Goal: Information Seeking & Learning: Understand process/instructions

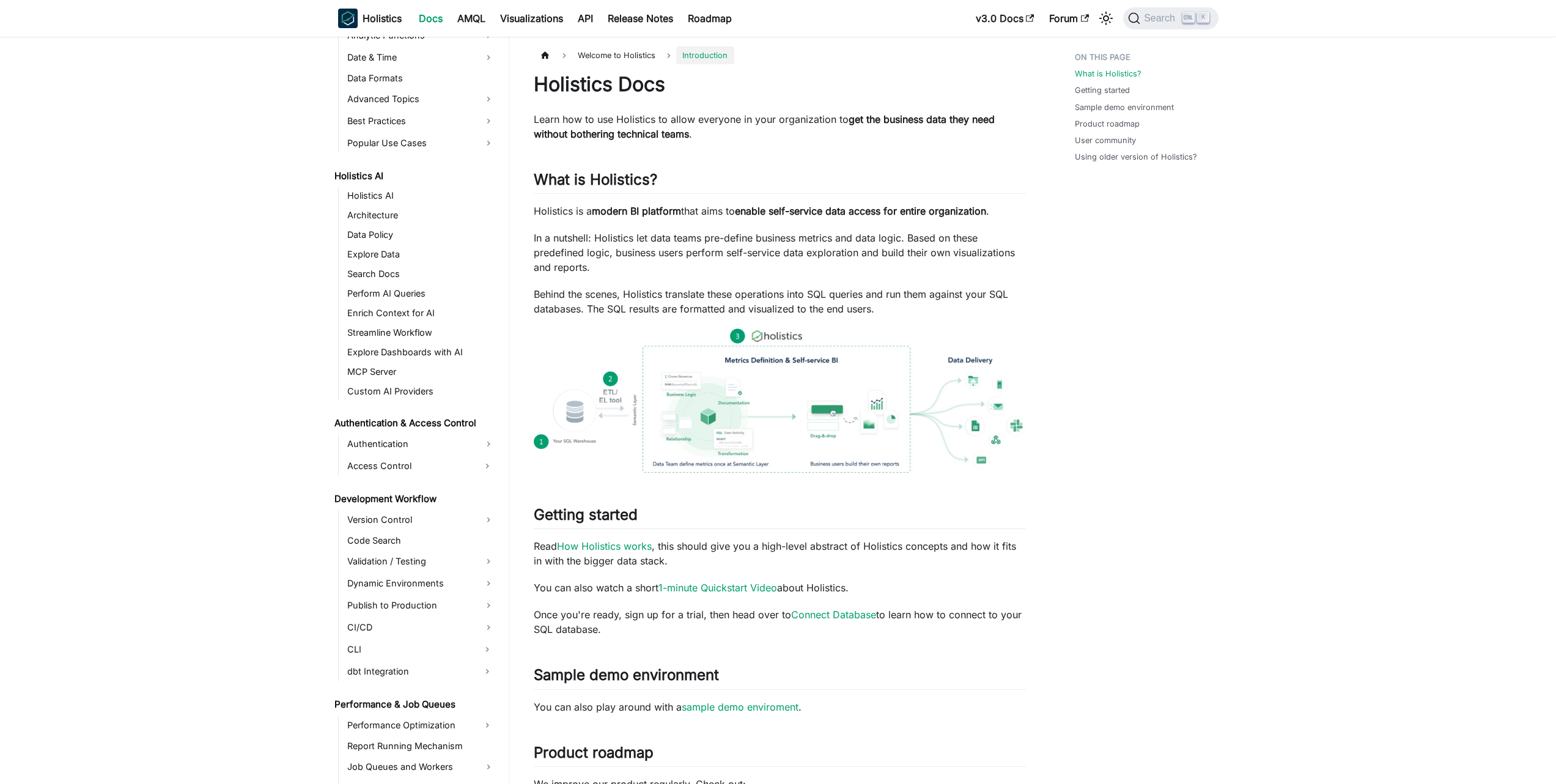
scroll to position [514, 0]
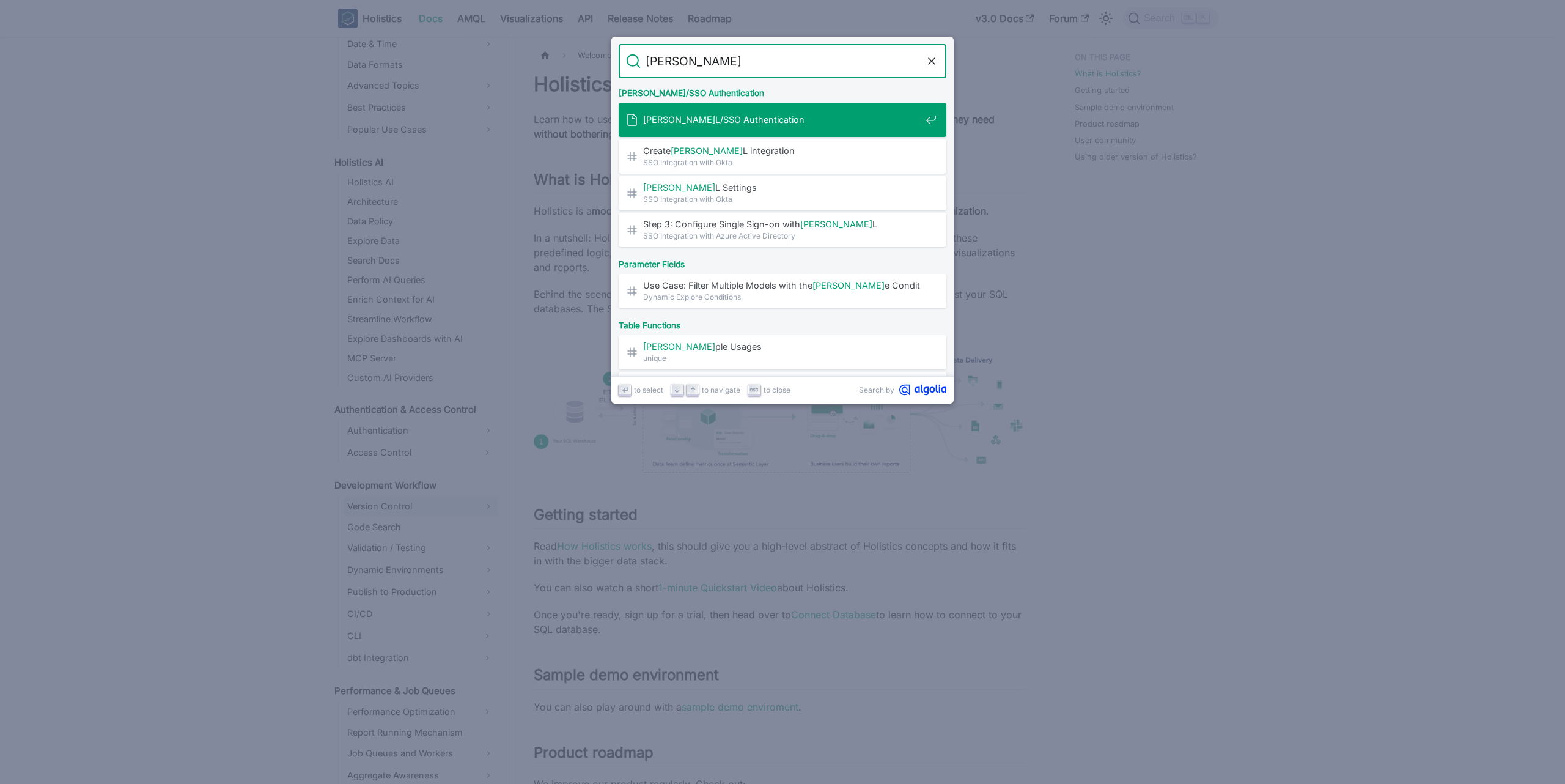
type input "[PERSON_NAME]"
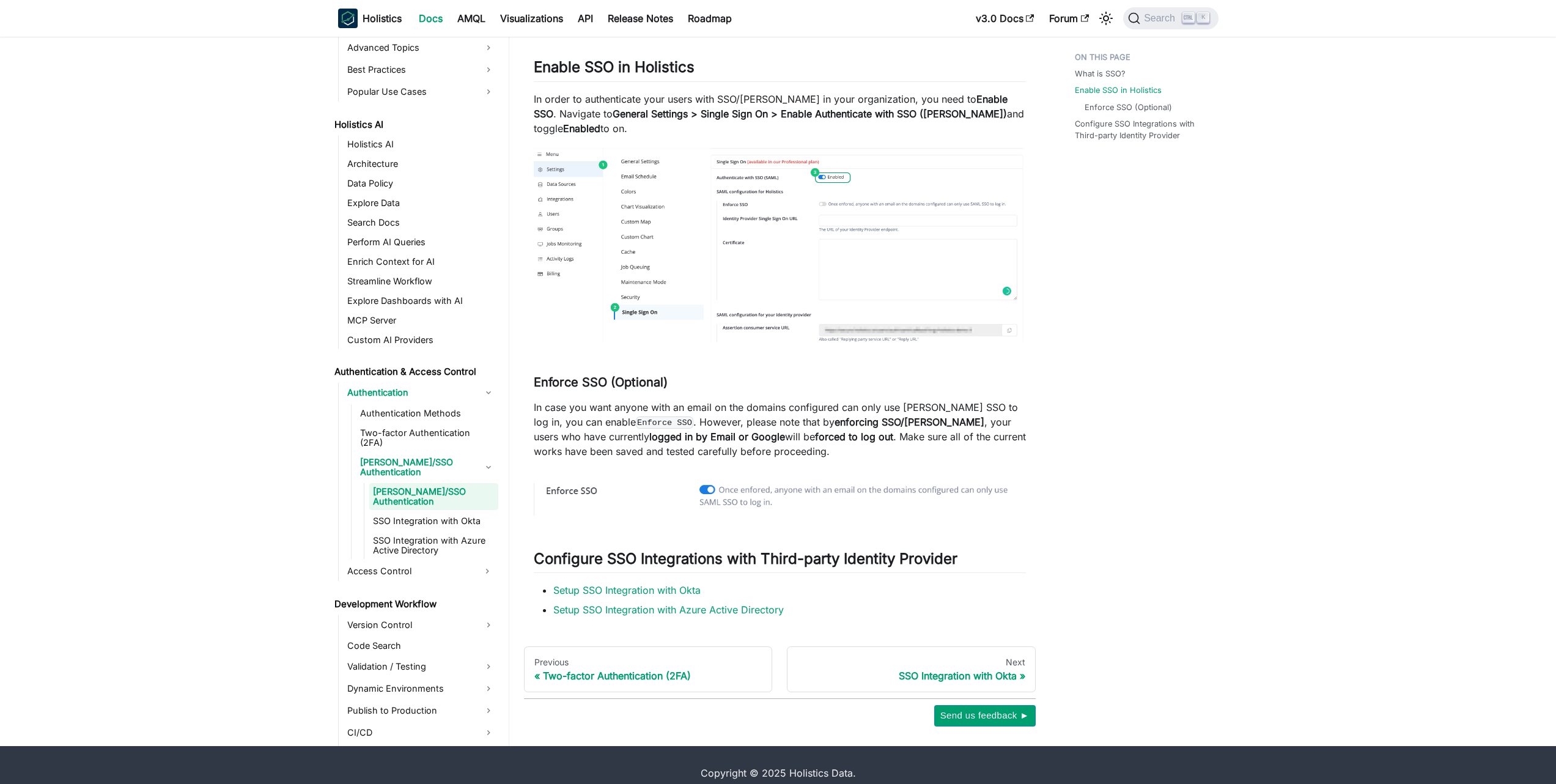
scroll to position [330, 0]
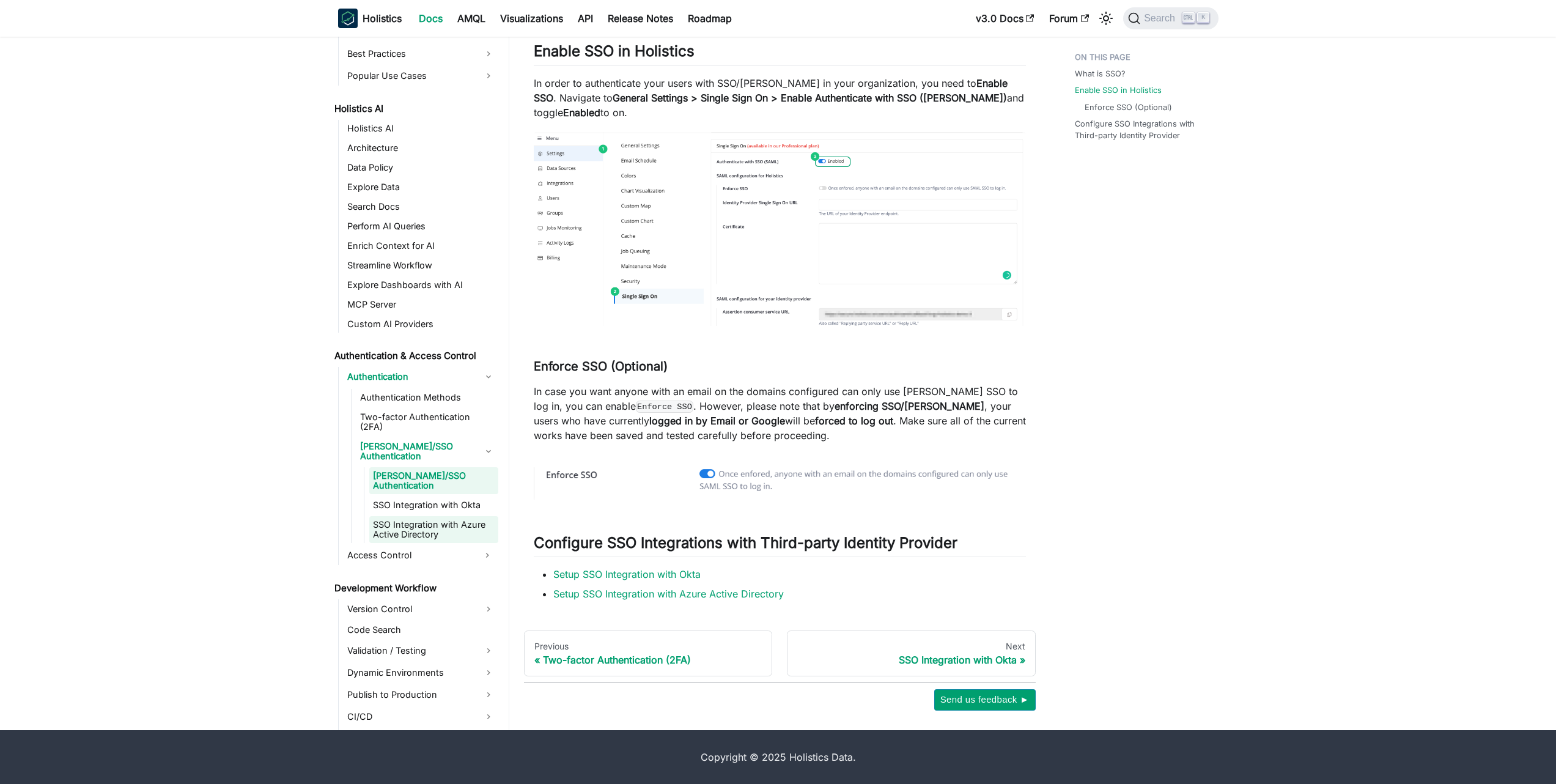
click at [469, 516] on link "SSO Integration with Azure Active Directory" at bounding box center [434, 530] width 129 height 27
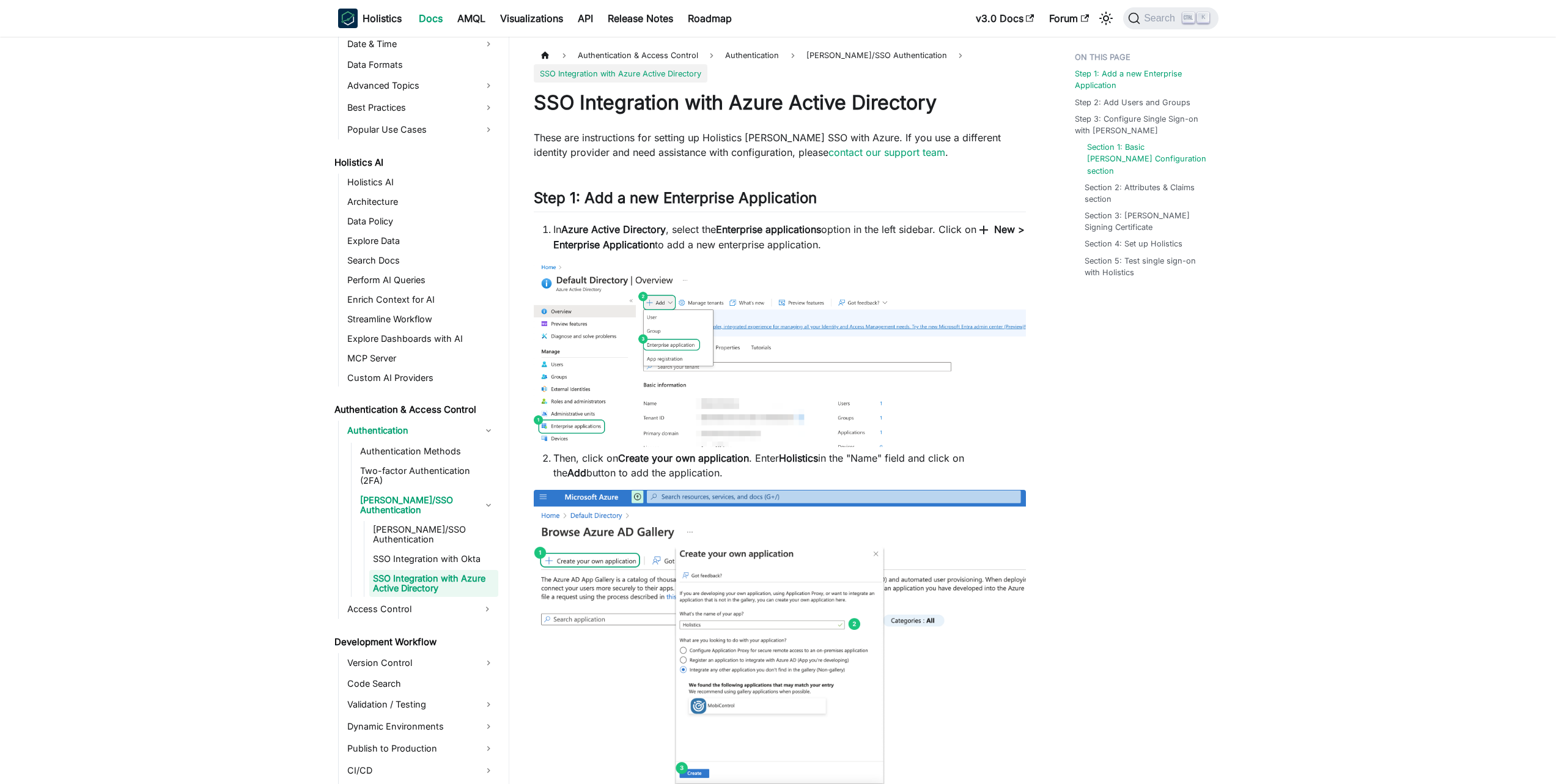
click at [1111, 159] on link "Section 1: Basic [PERSON_NAME] Configuration section" at bounding box center [1148, 158] width 121 height 35
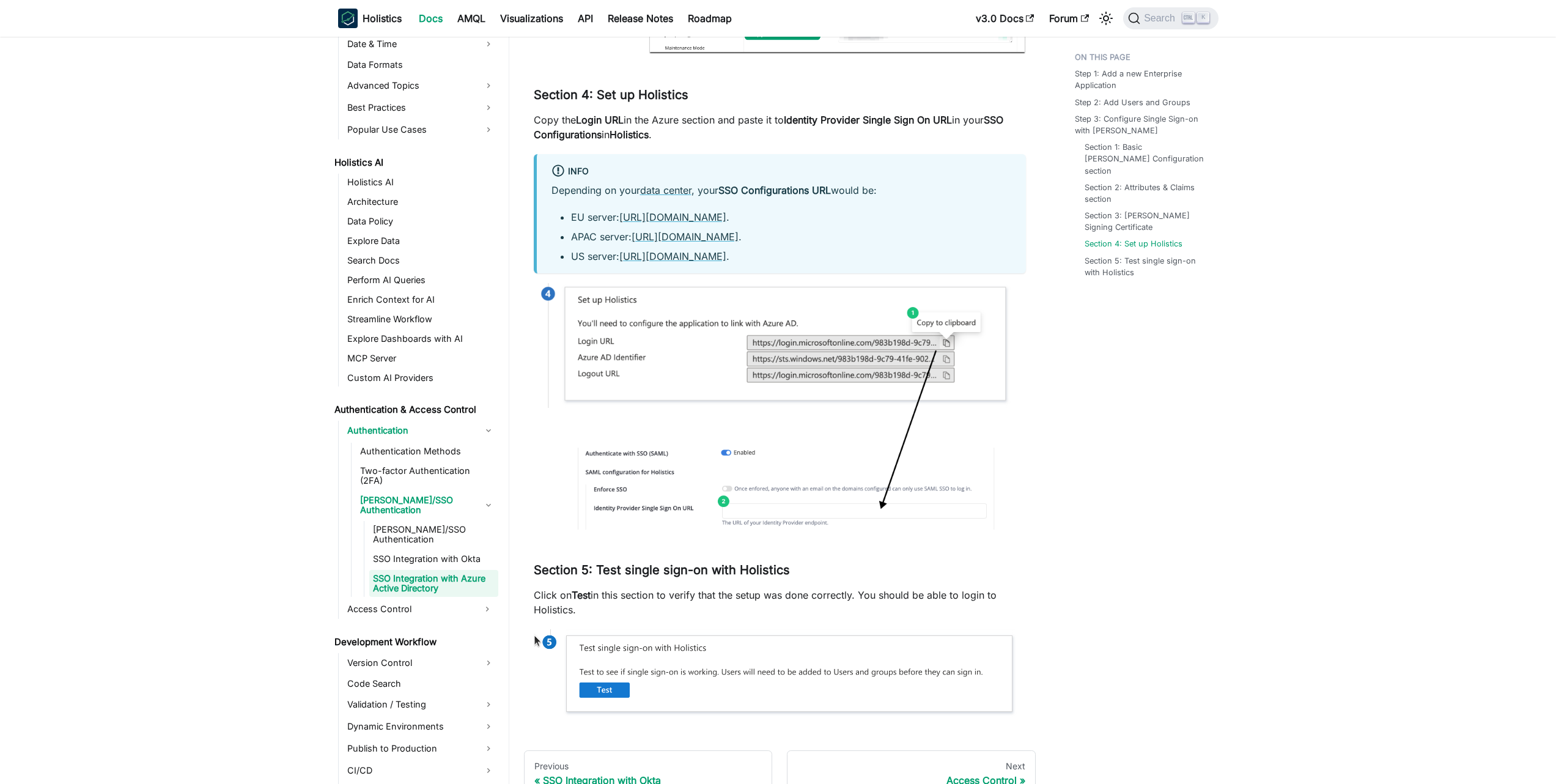
scroll to position [3485, 0]
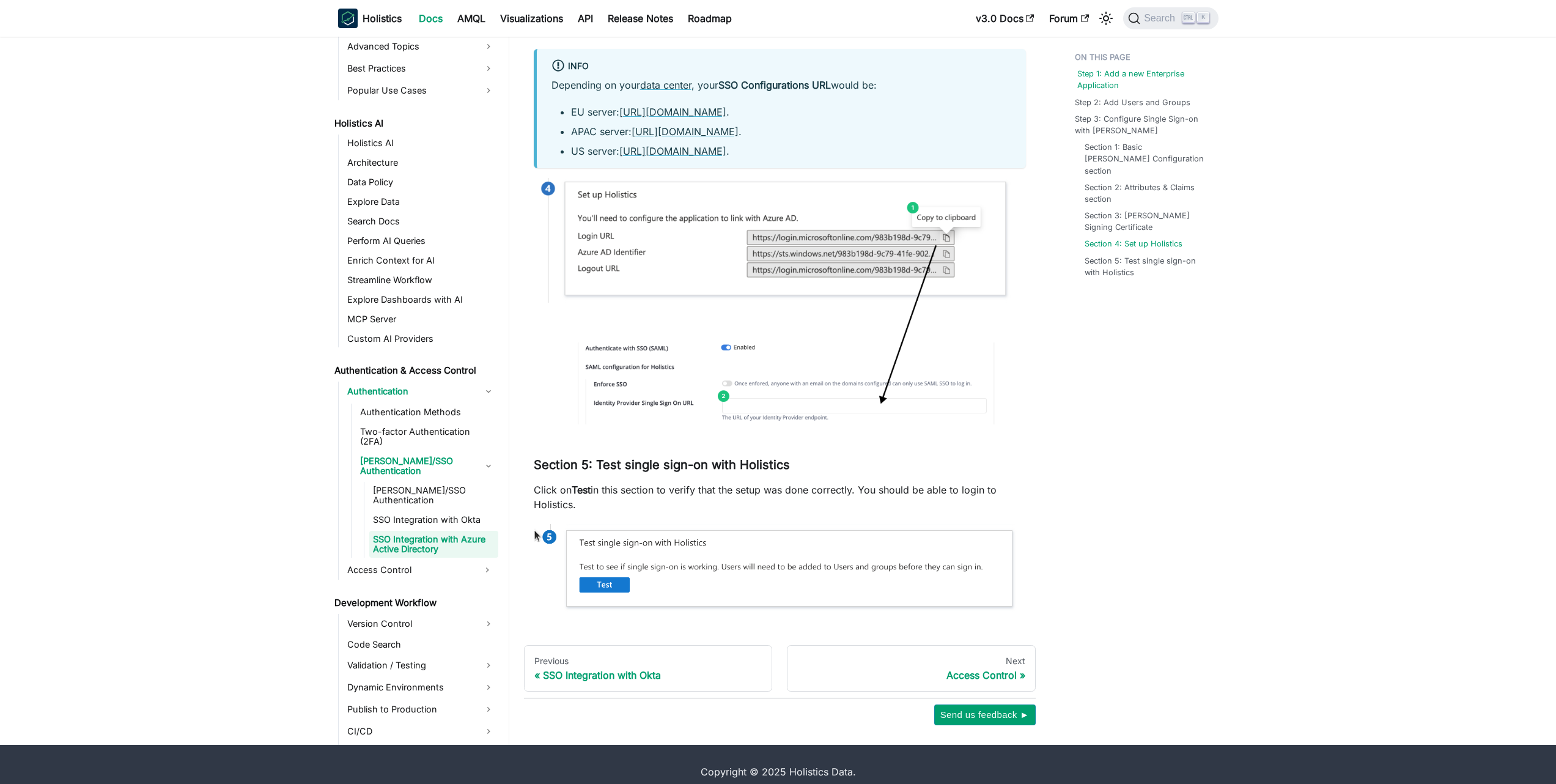
click at [1137, 69] on link "Step 1: Add a new Enterprise Application" at bounding box center [1145, 79] width 136 height 23
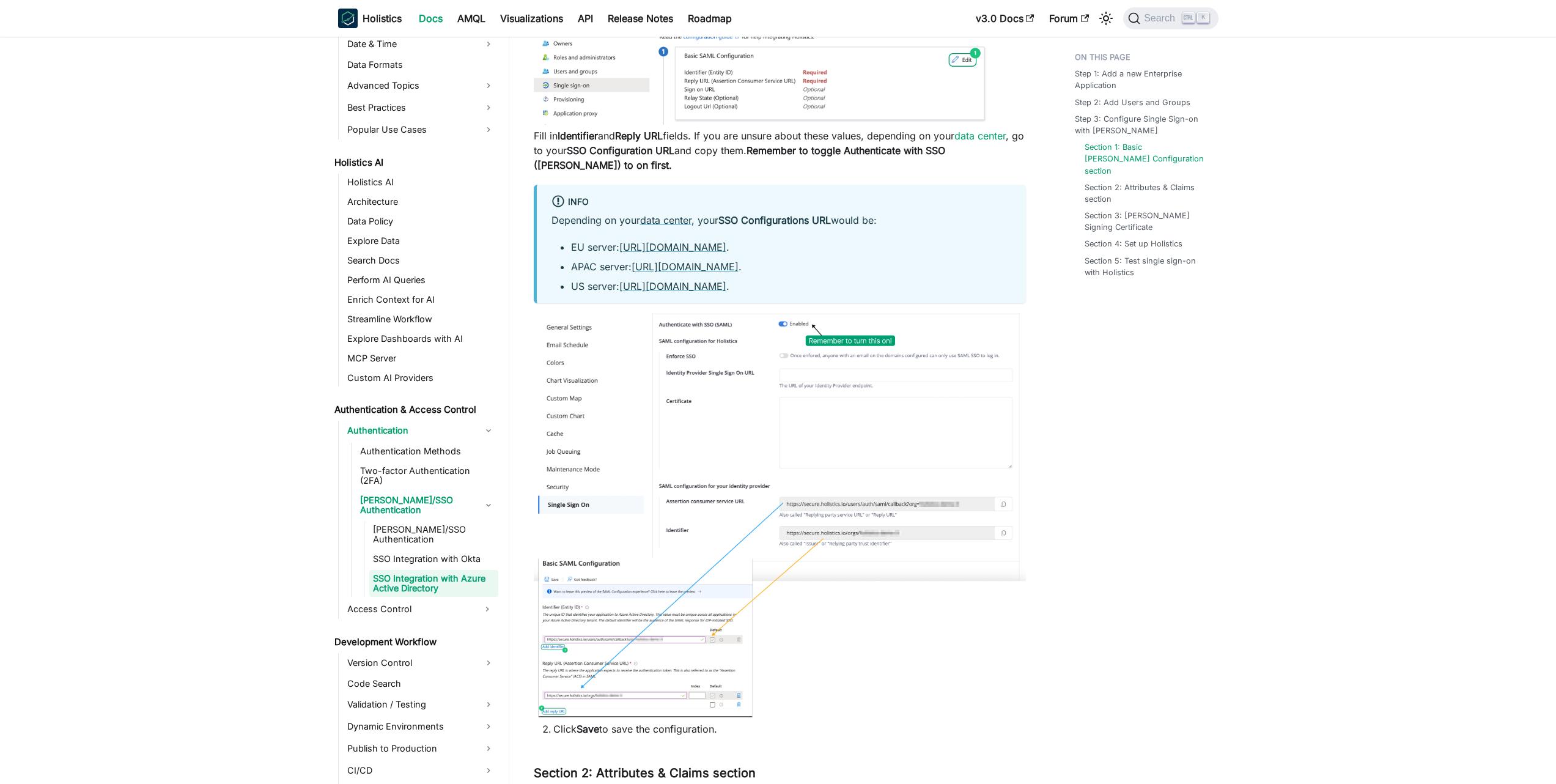
scroll to position [1613, 0]
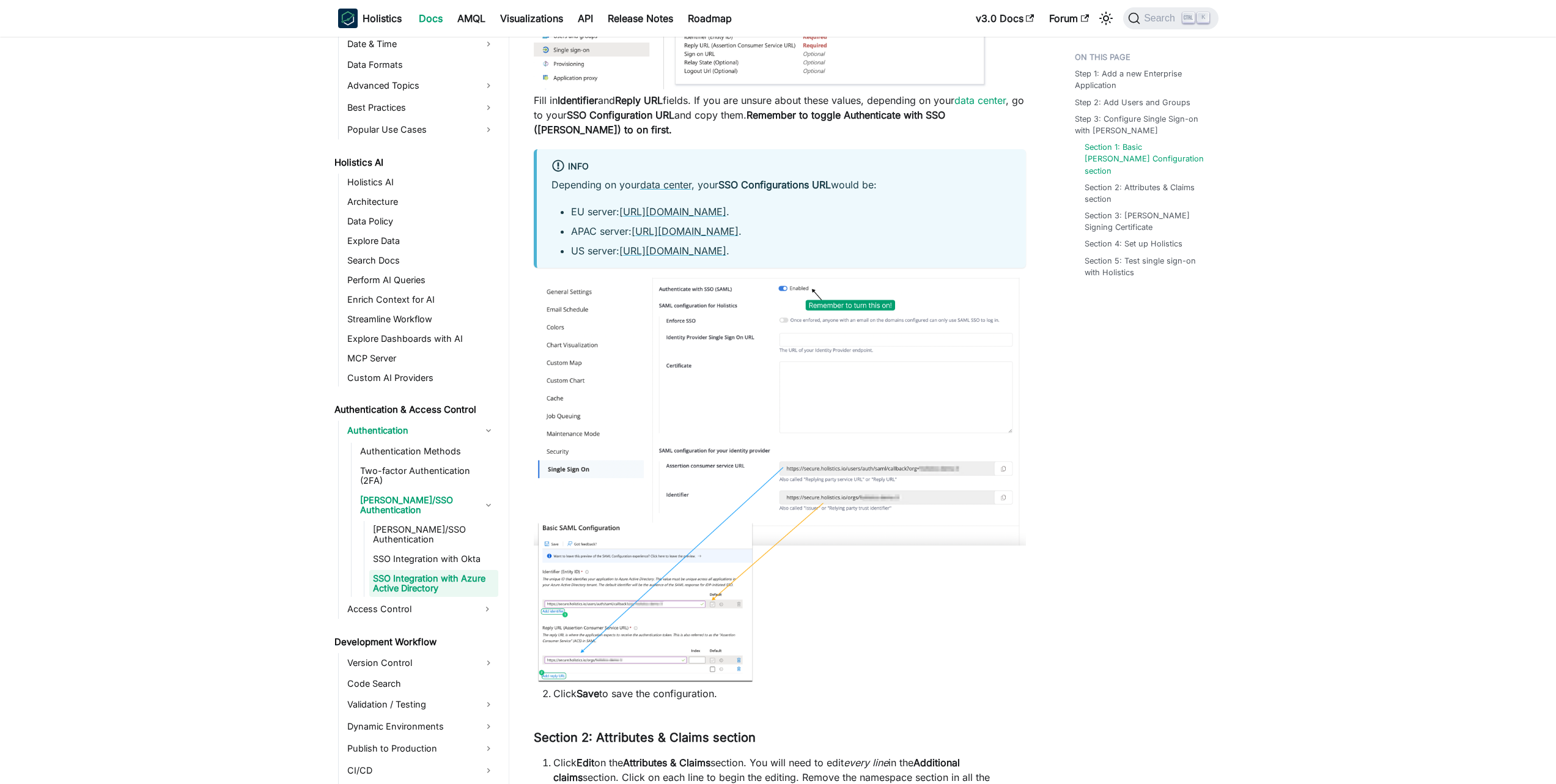
click at [912, 507] on img at bounding box center [780, 479] width 492 height 404
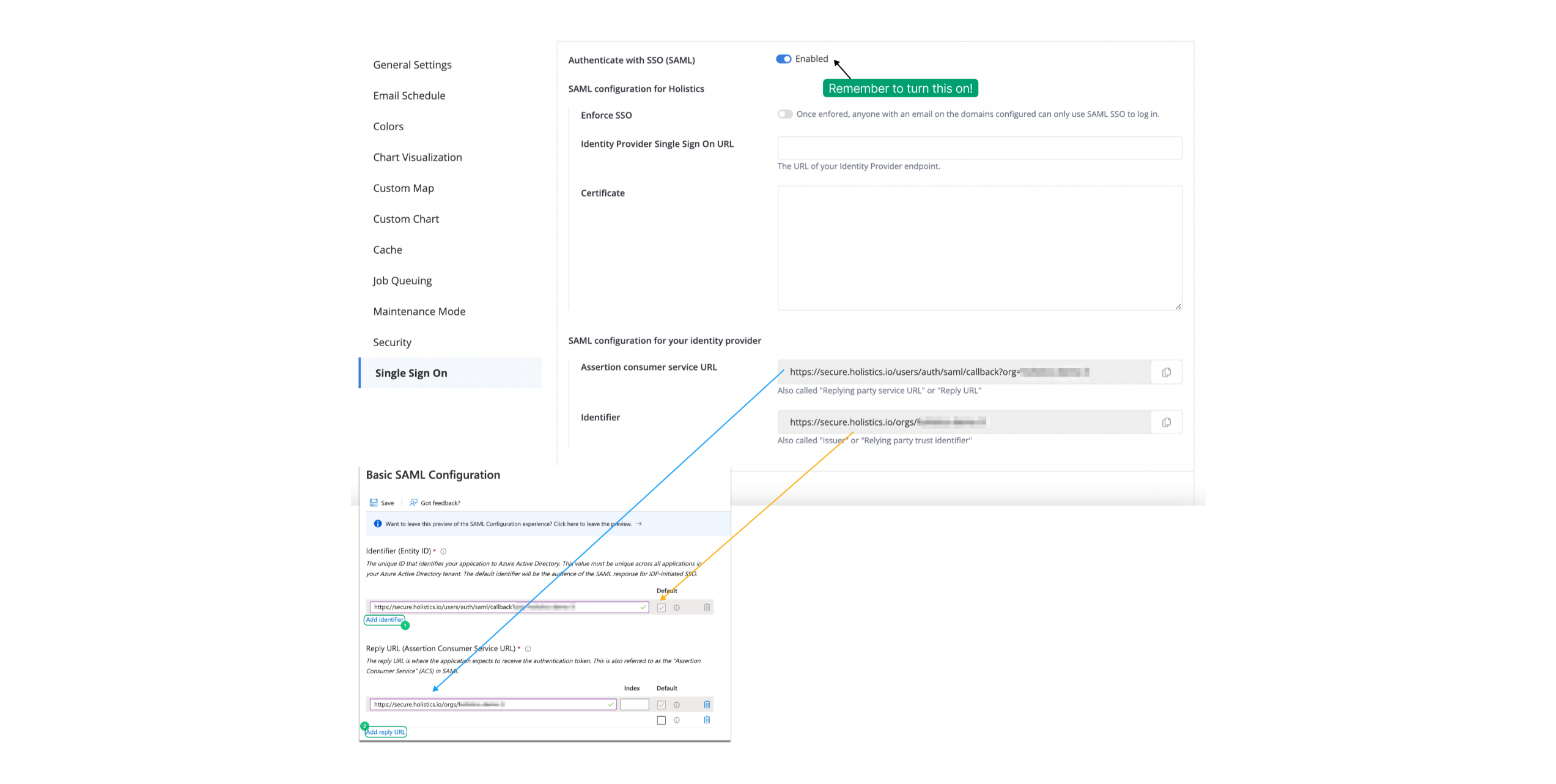
click at [833, 473] on img at bounding box center [778, 392] width 855 height 703
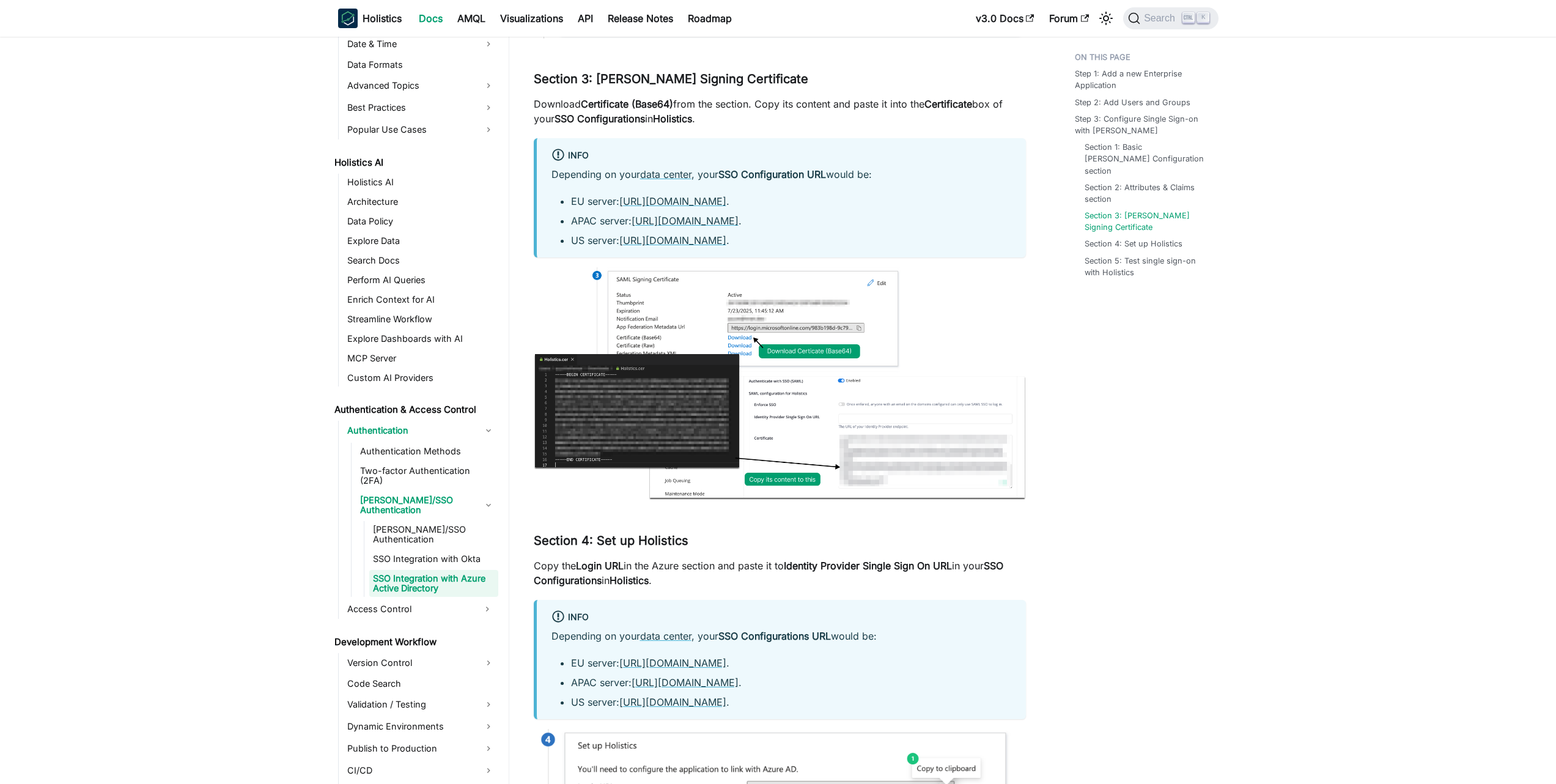
scroll to position [3007, 0]
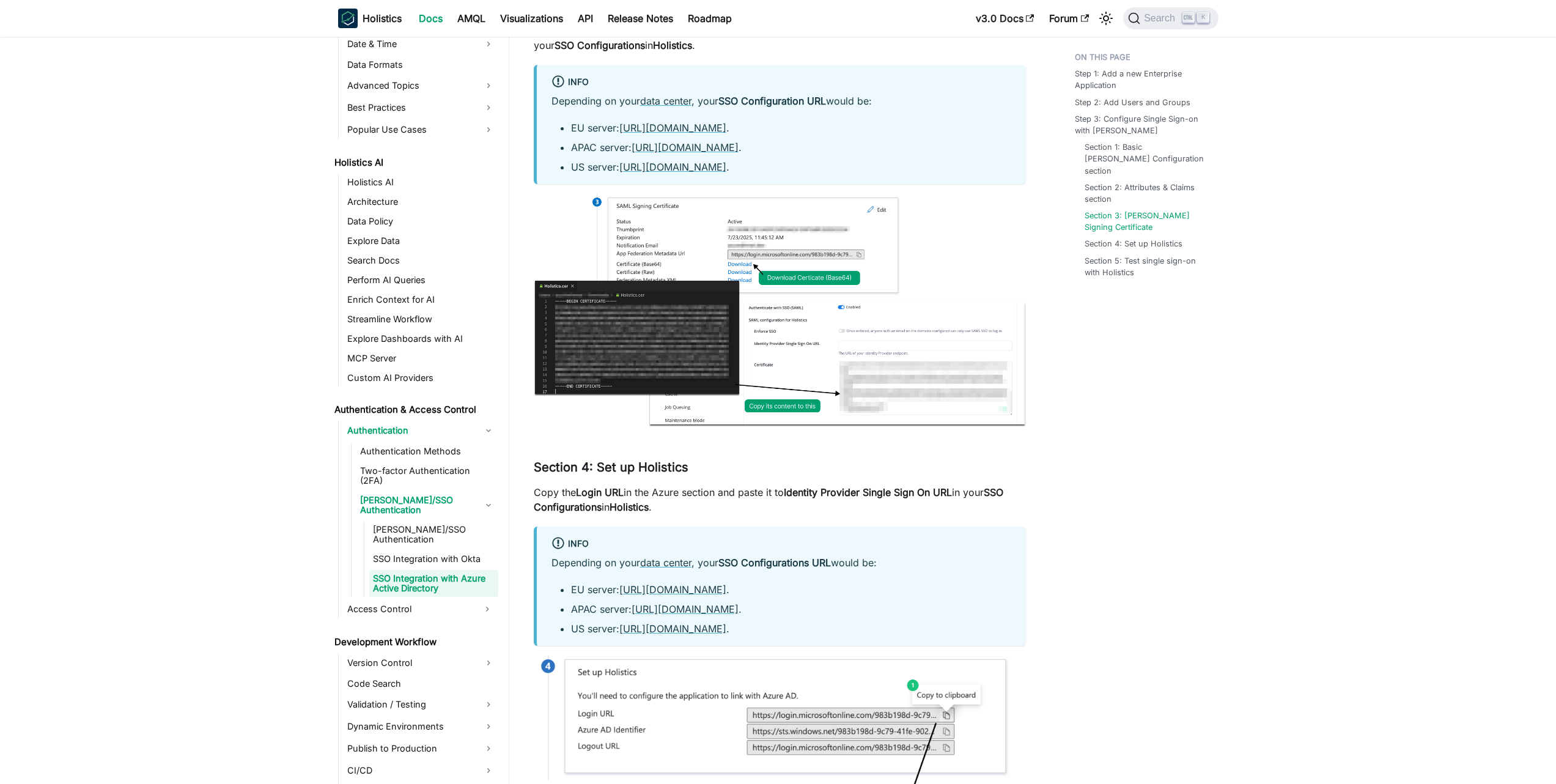
click at [817, 364] on img at bounding box center [780, 310] width 492 height 233
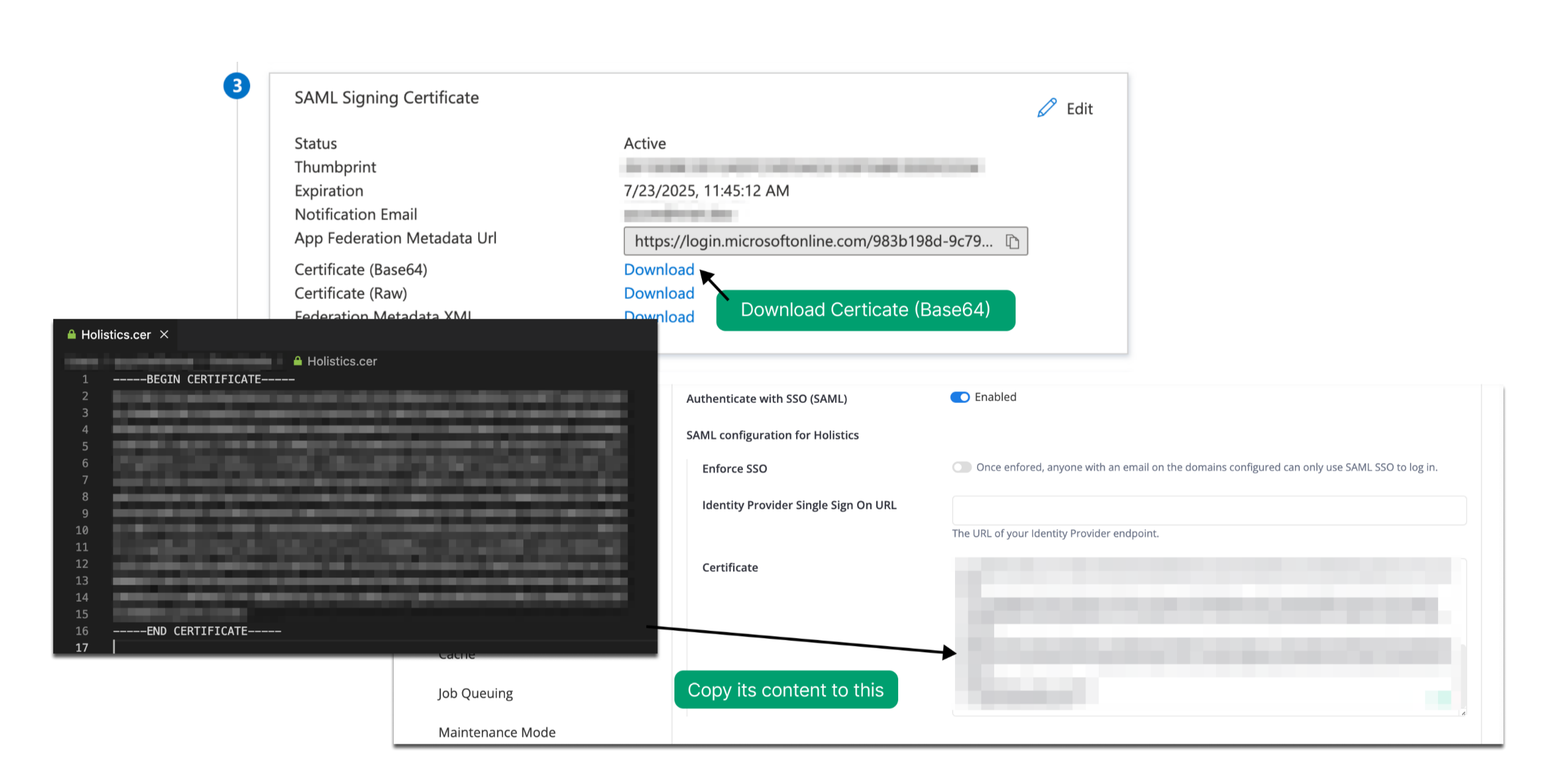
click at [1517, 521] on div at bounding box center [778, 392] width 1556 height 784
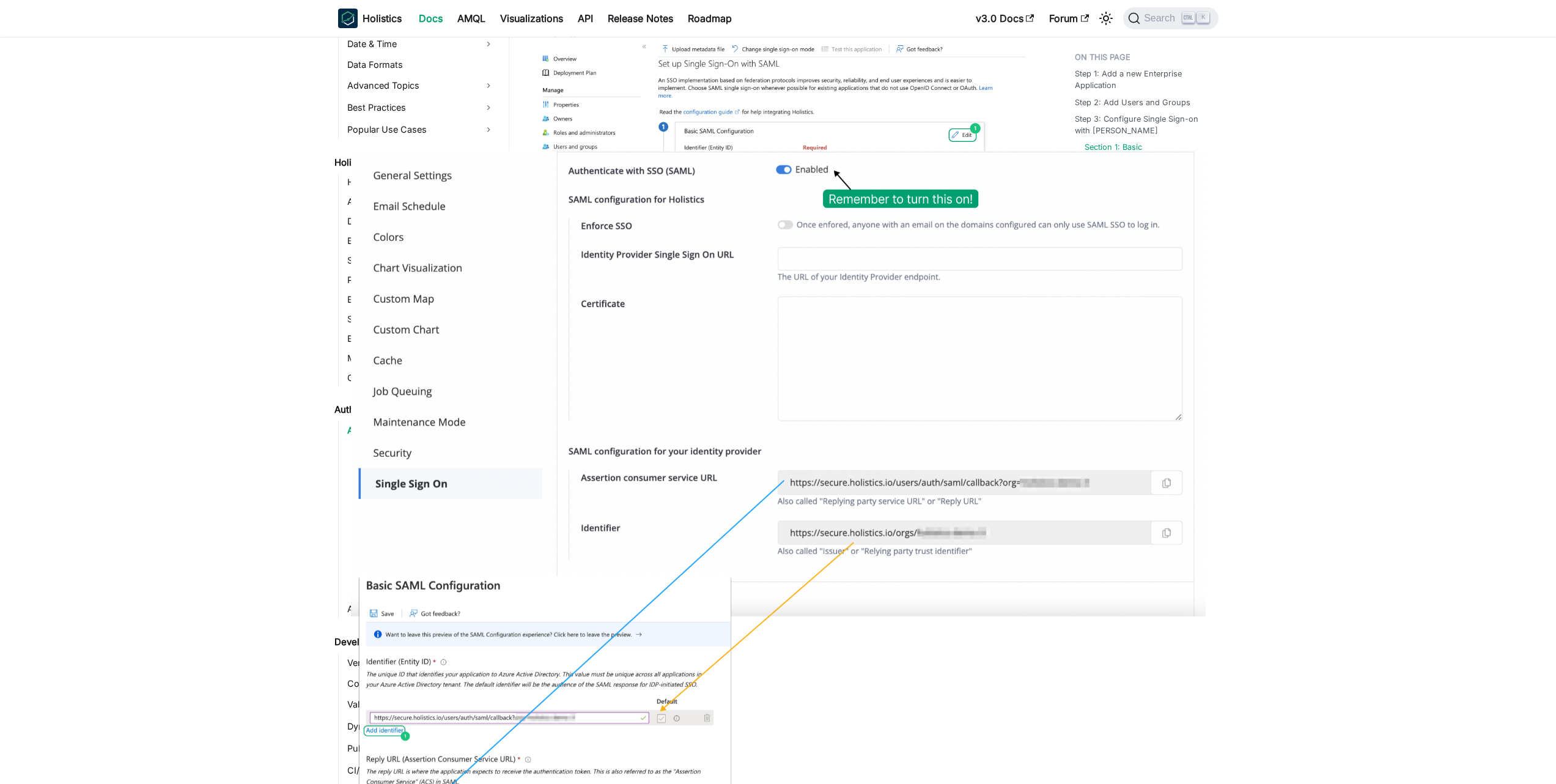
scroll to position [1540, 0]
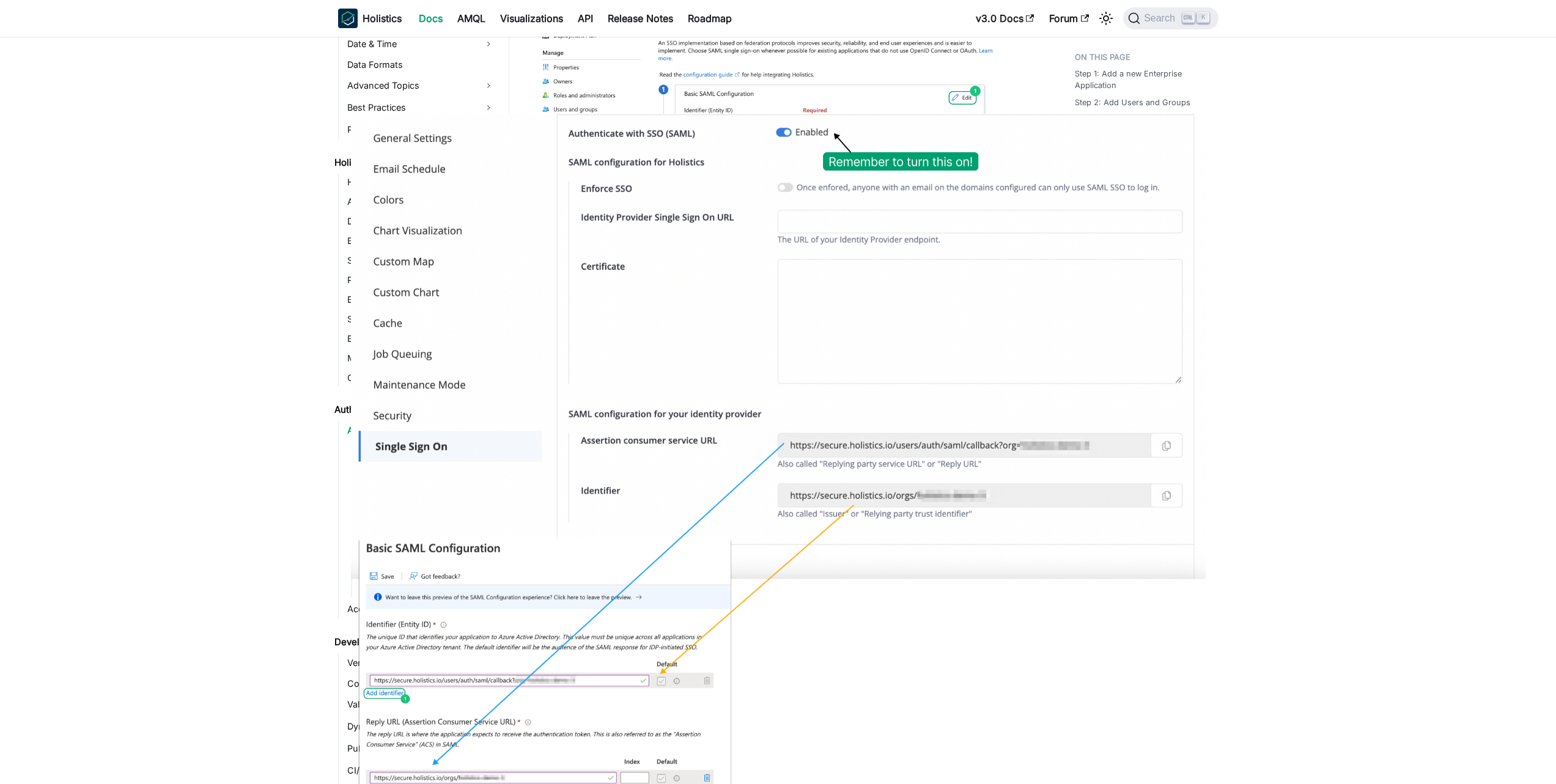
click at [737, 295] on img at bounding box center [778, 465] width 855 height 703
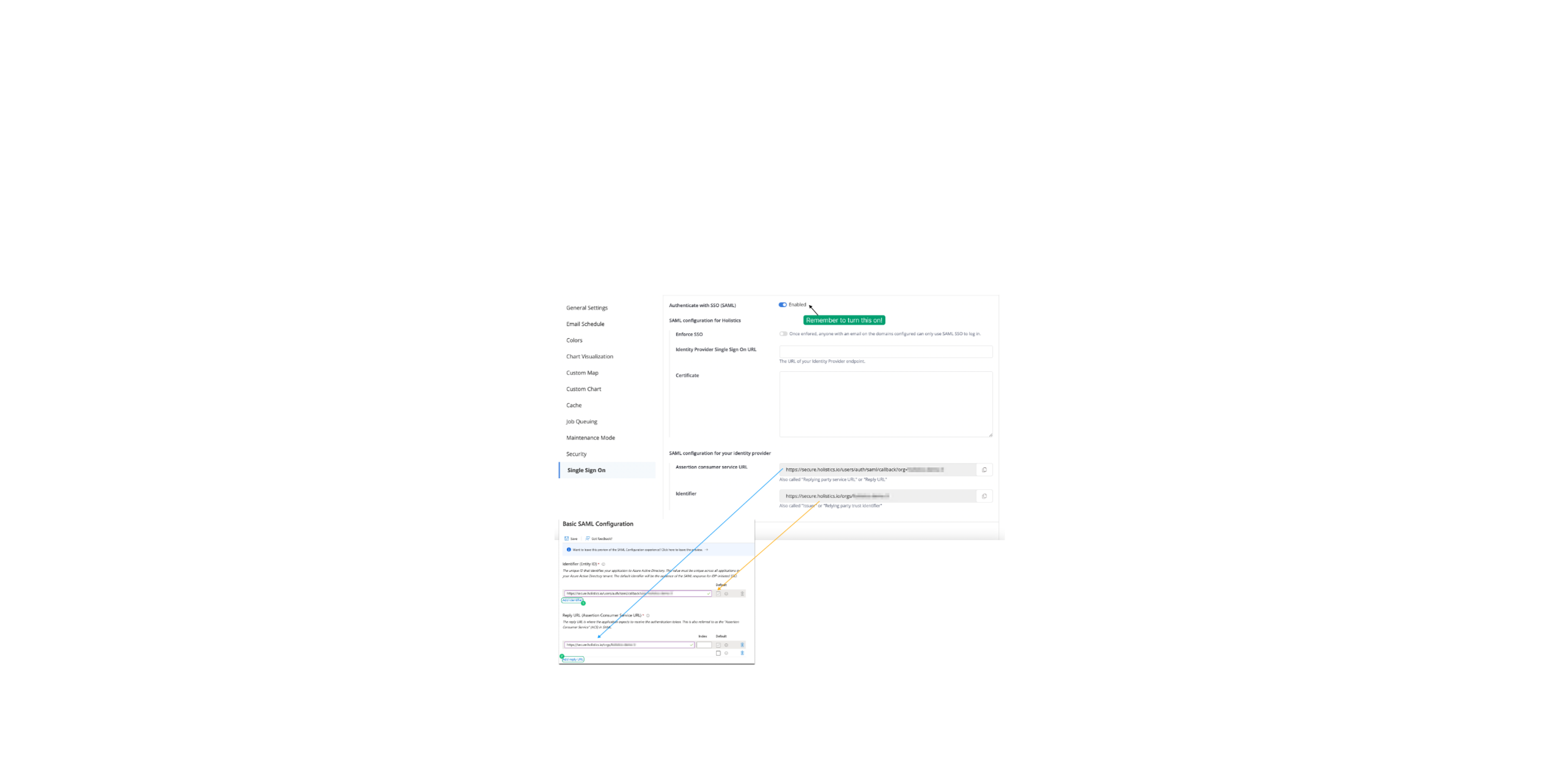
click at [840, 405] on img at bounding box center [780, 480] width 451 height 371
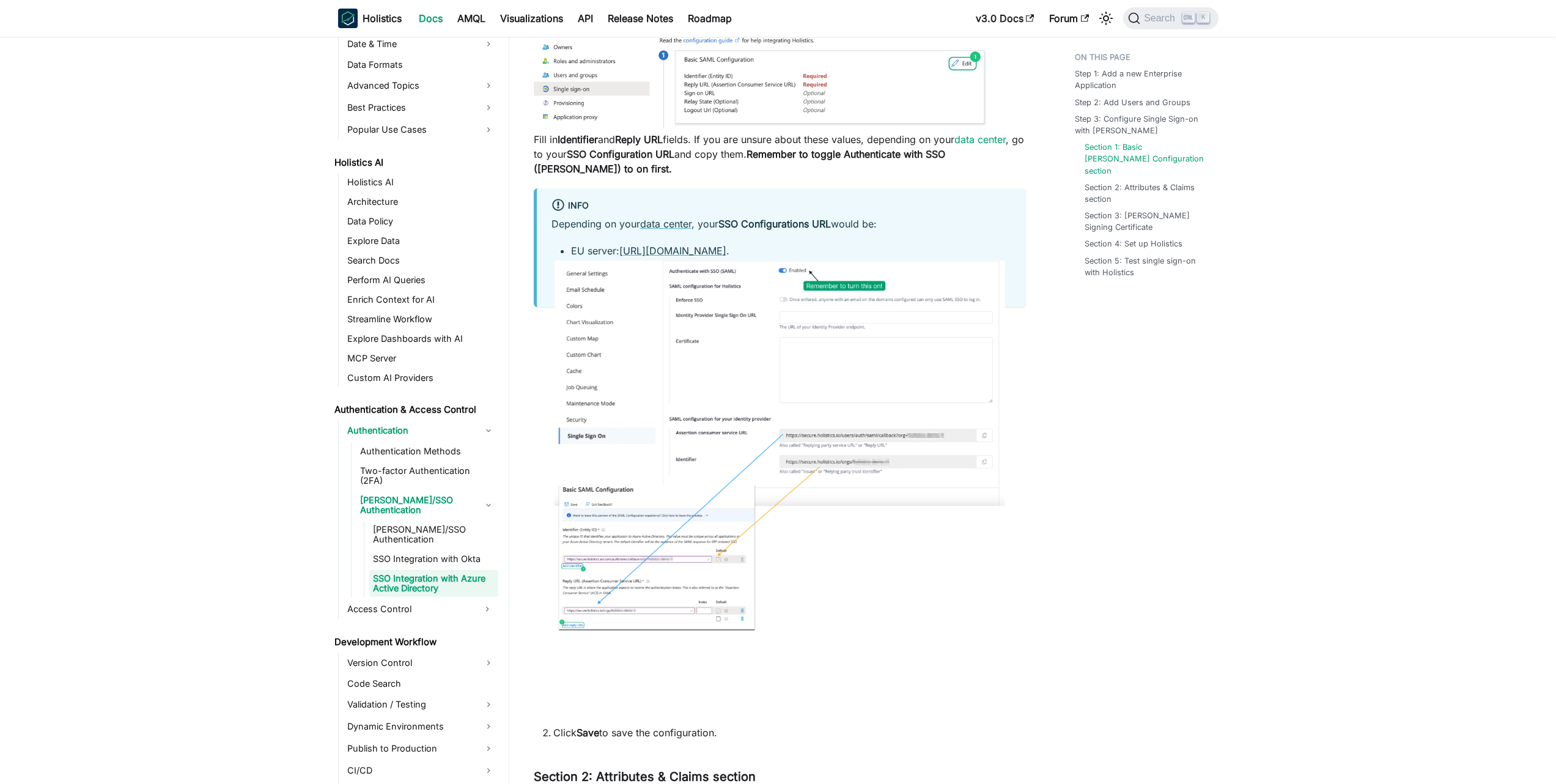
scroll to position [1613, 0]
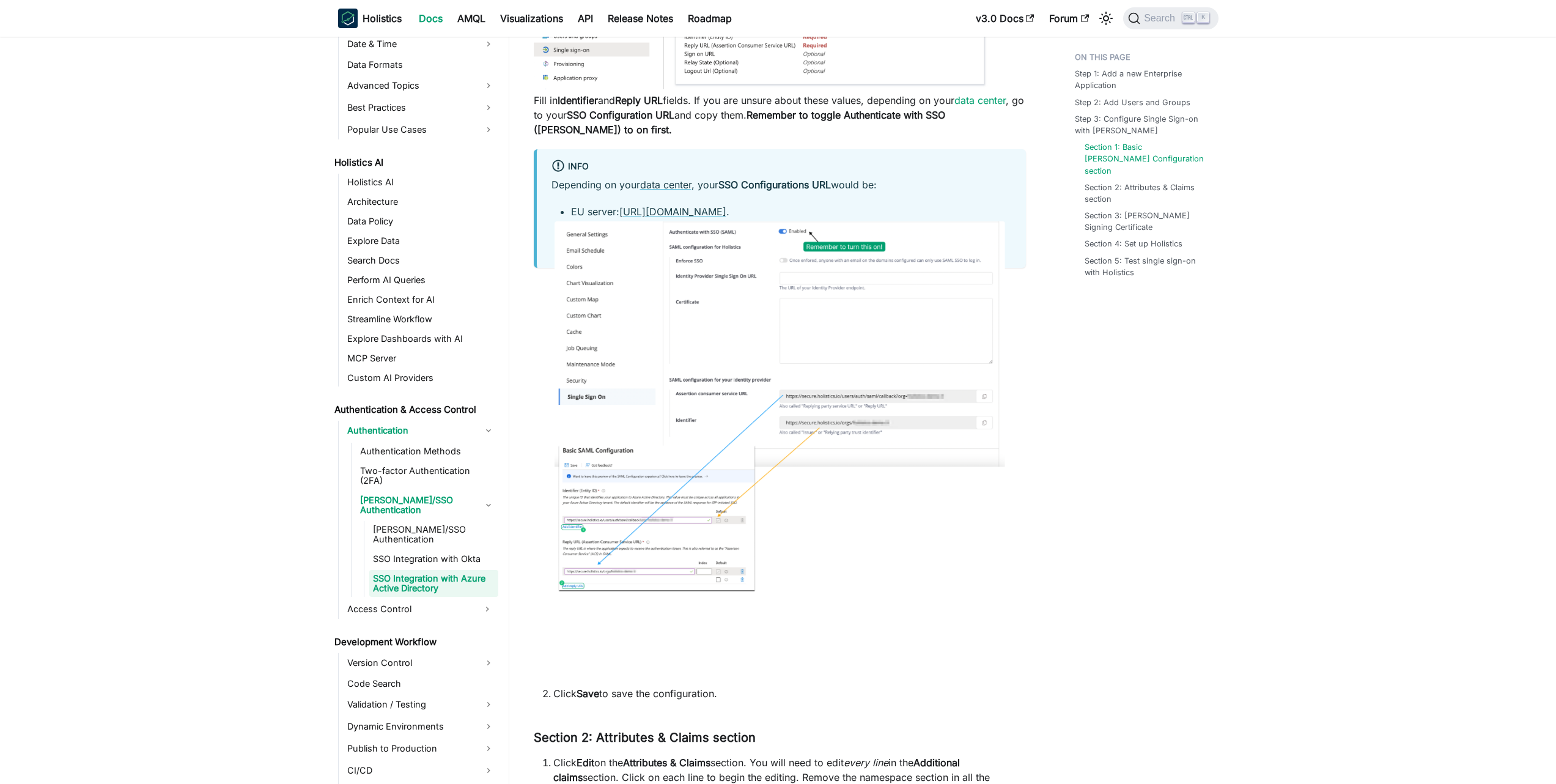
click at [1322, 444] on main "Authentication & Access Control Authentication [PERSON_NAME]/SSO Authentication…" at bounding box center [1033, 519] width 1047 height 4193
click at [665, 374] on img at bounding box center [780, 406] width 451 height 371
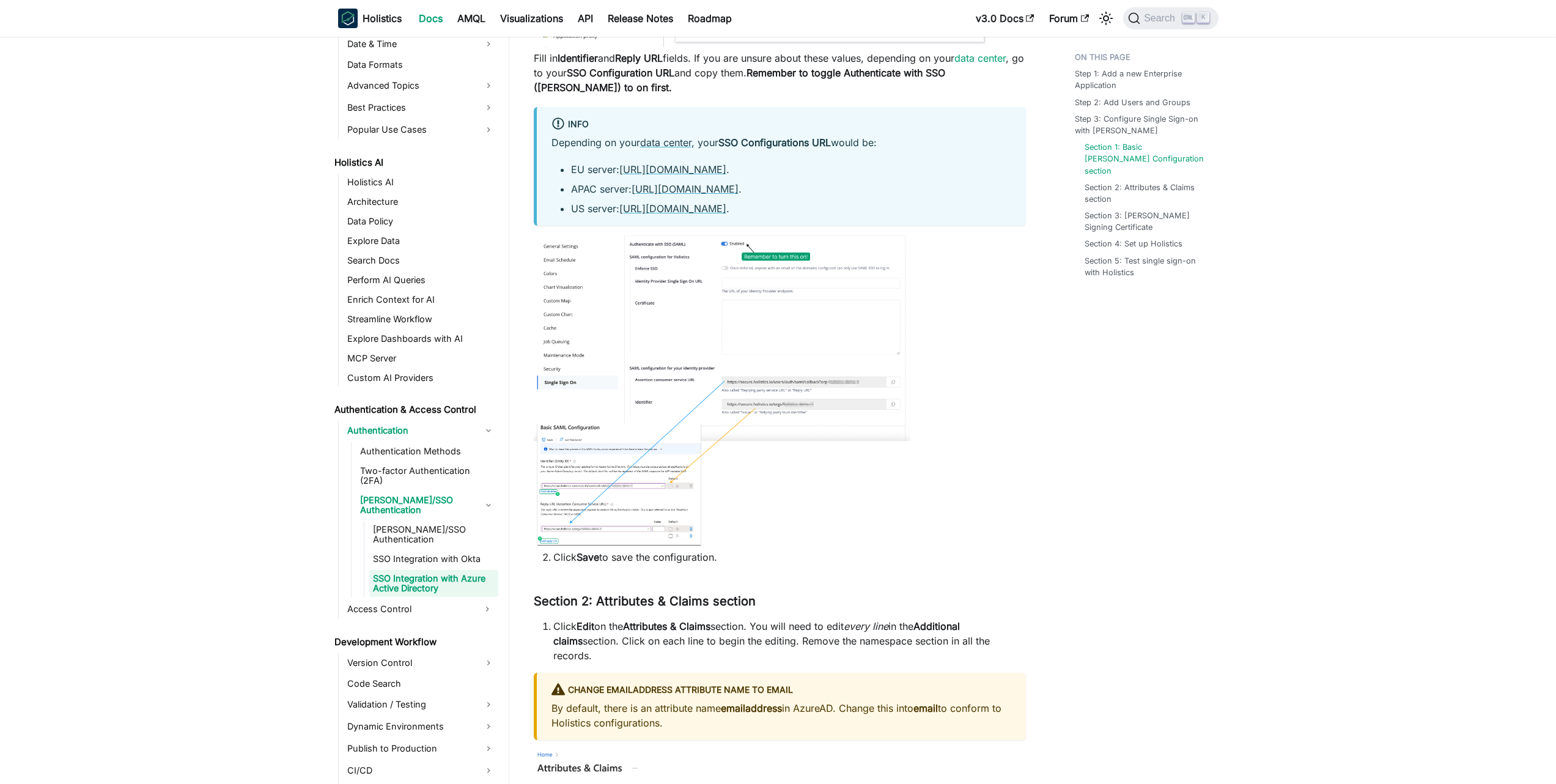
scroll to position [1687, 0]
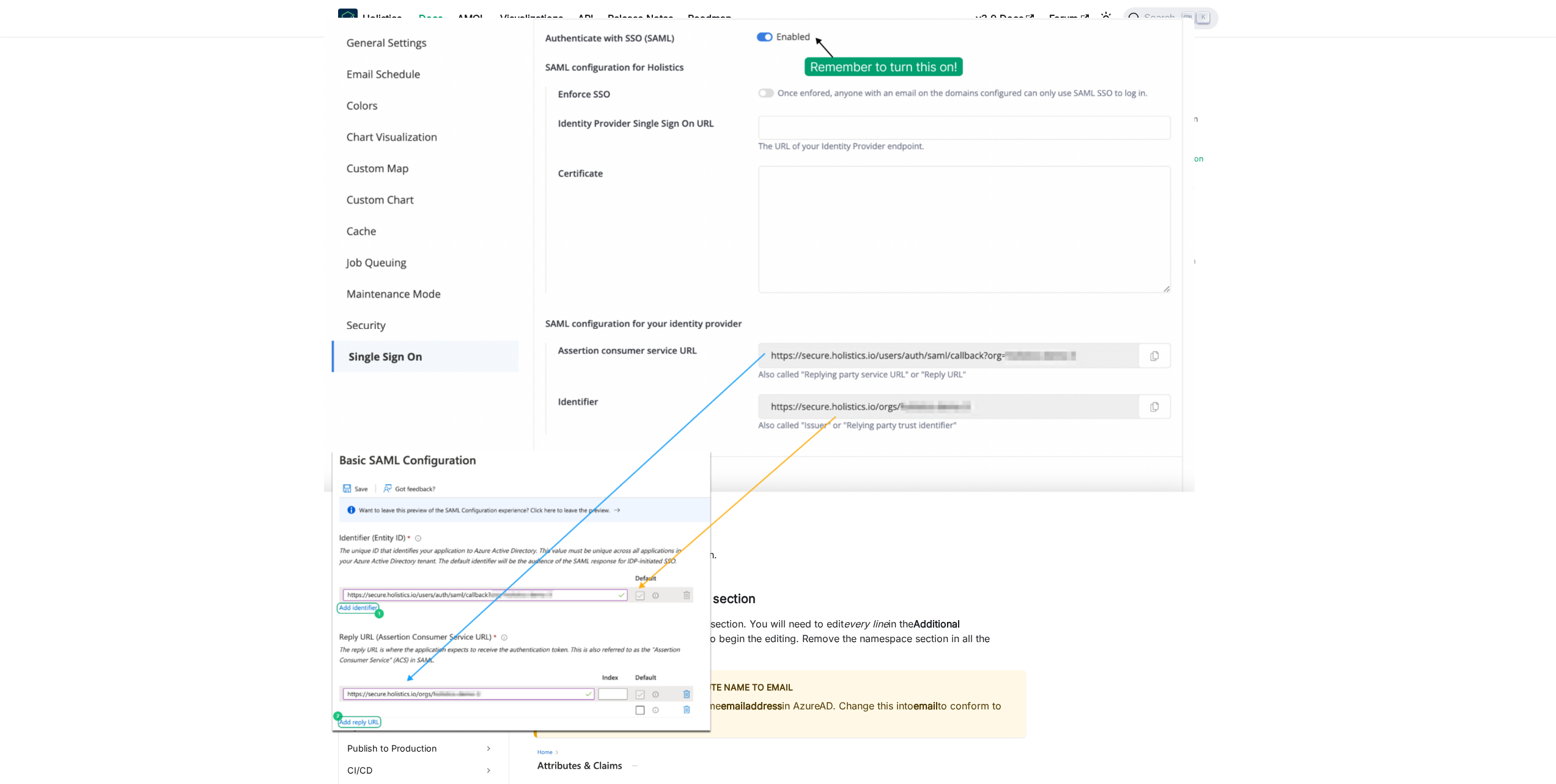
click at [978, 354] on img at bounding box center [759, 376] width 870 height 716
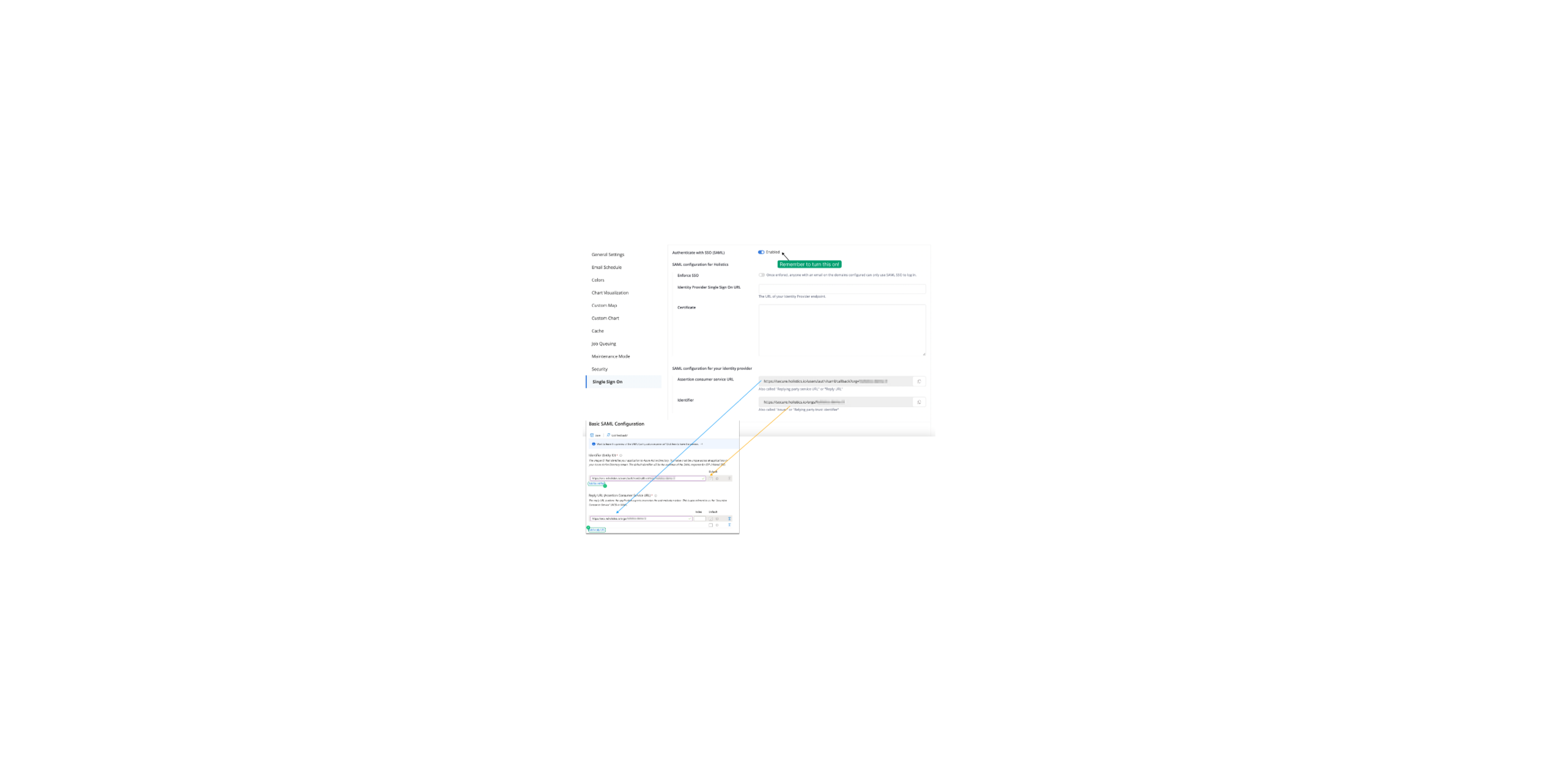
click at [848, 353] on img at bounding box center [759, 390] width 353 height 290
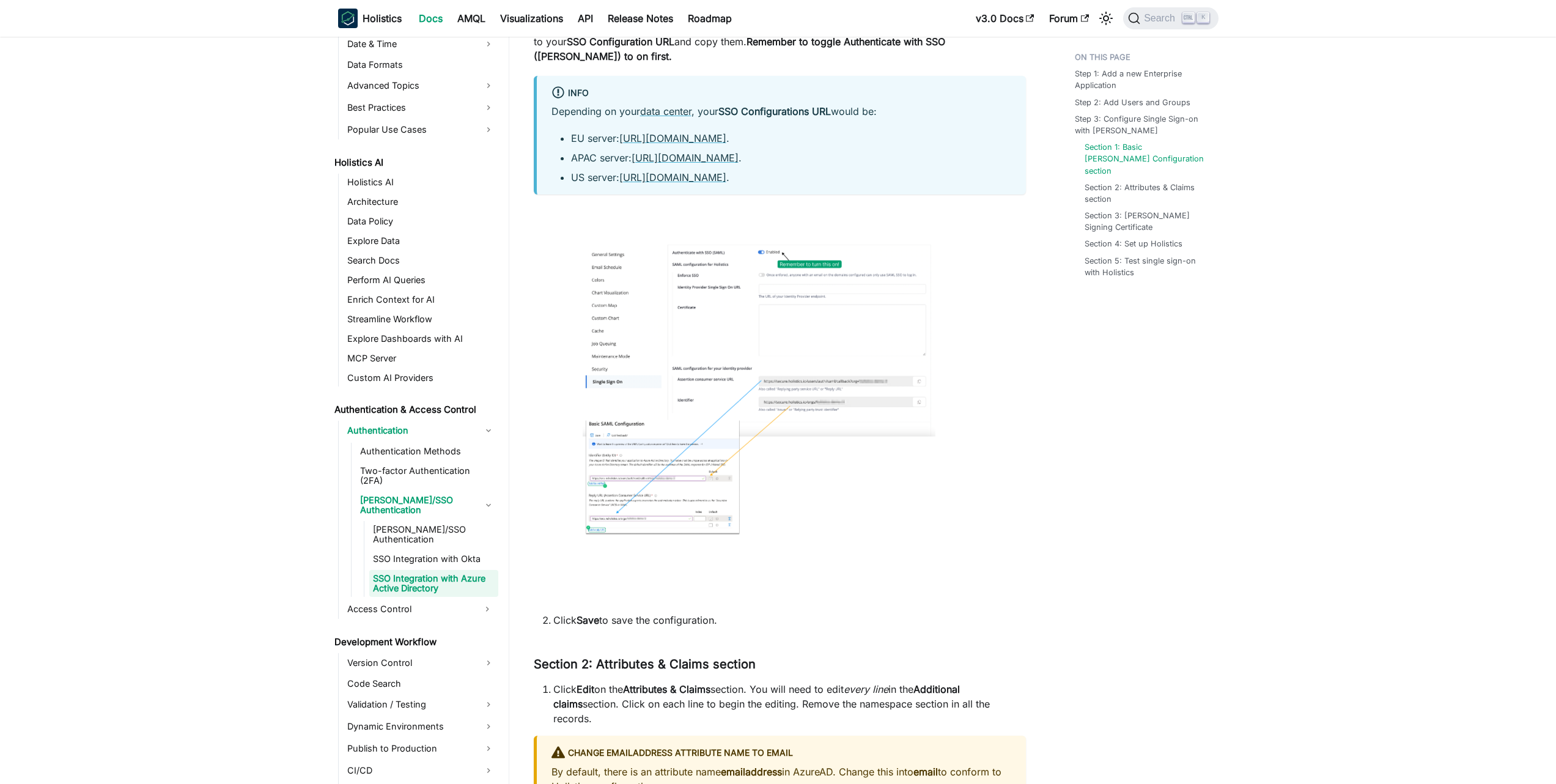
click at [829, 371] on img at bounding box center [759, 390] width 353 height 290
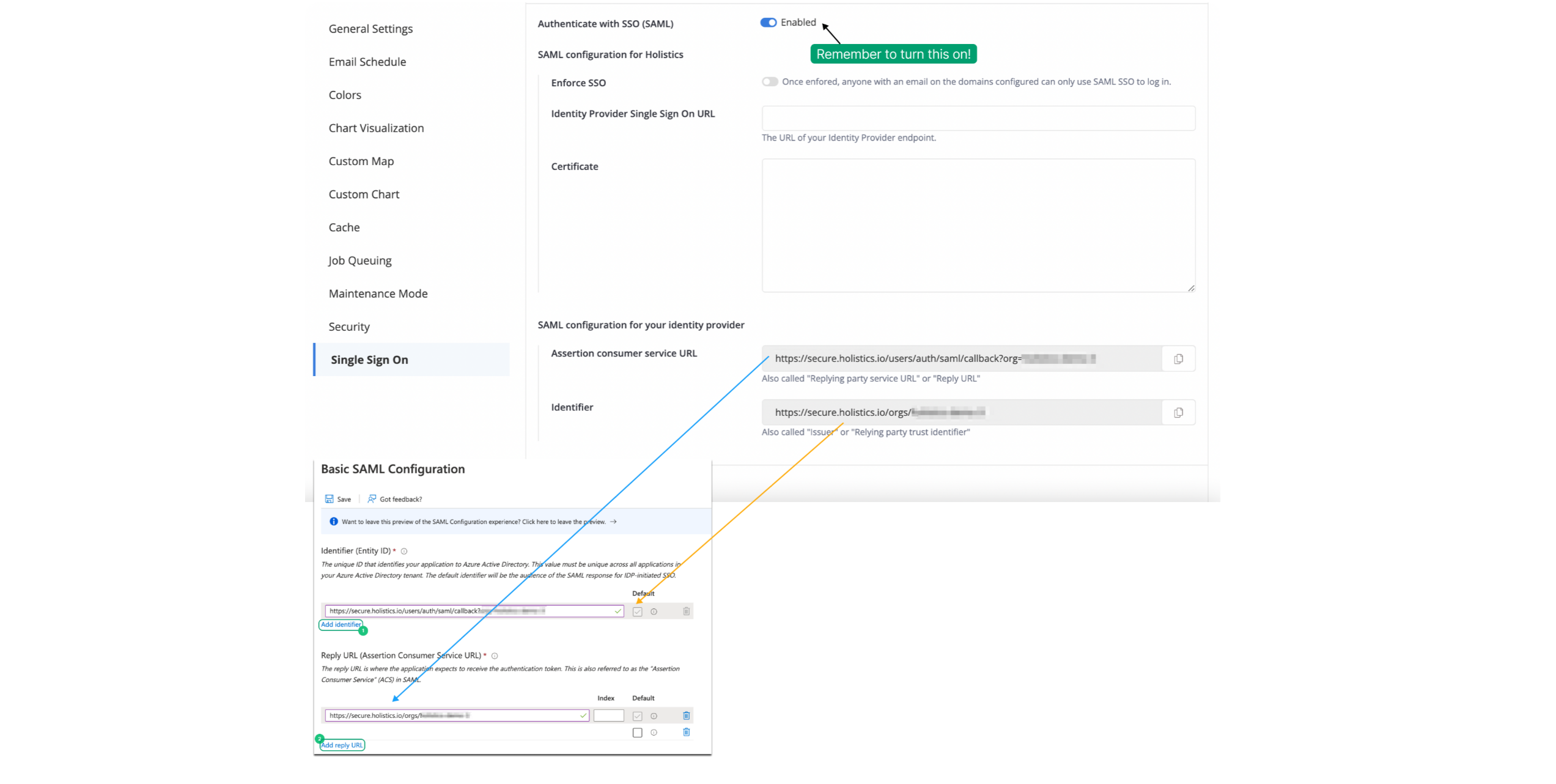
click at [829, 371] on img at bounding box center [762, 380] width 917 height 754
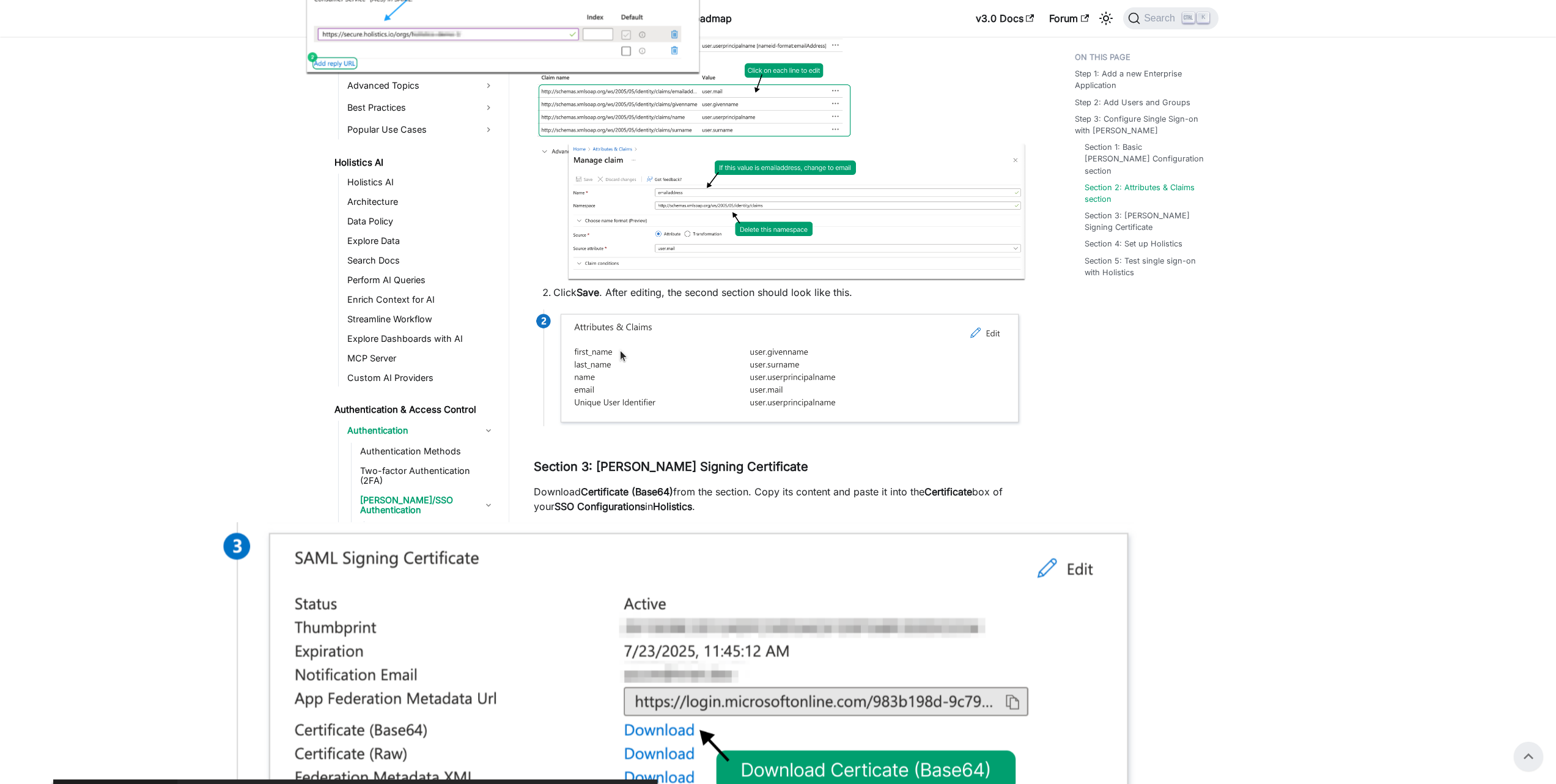
scroll to position [2273, 0]
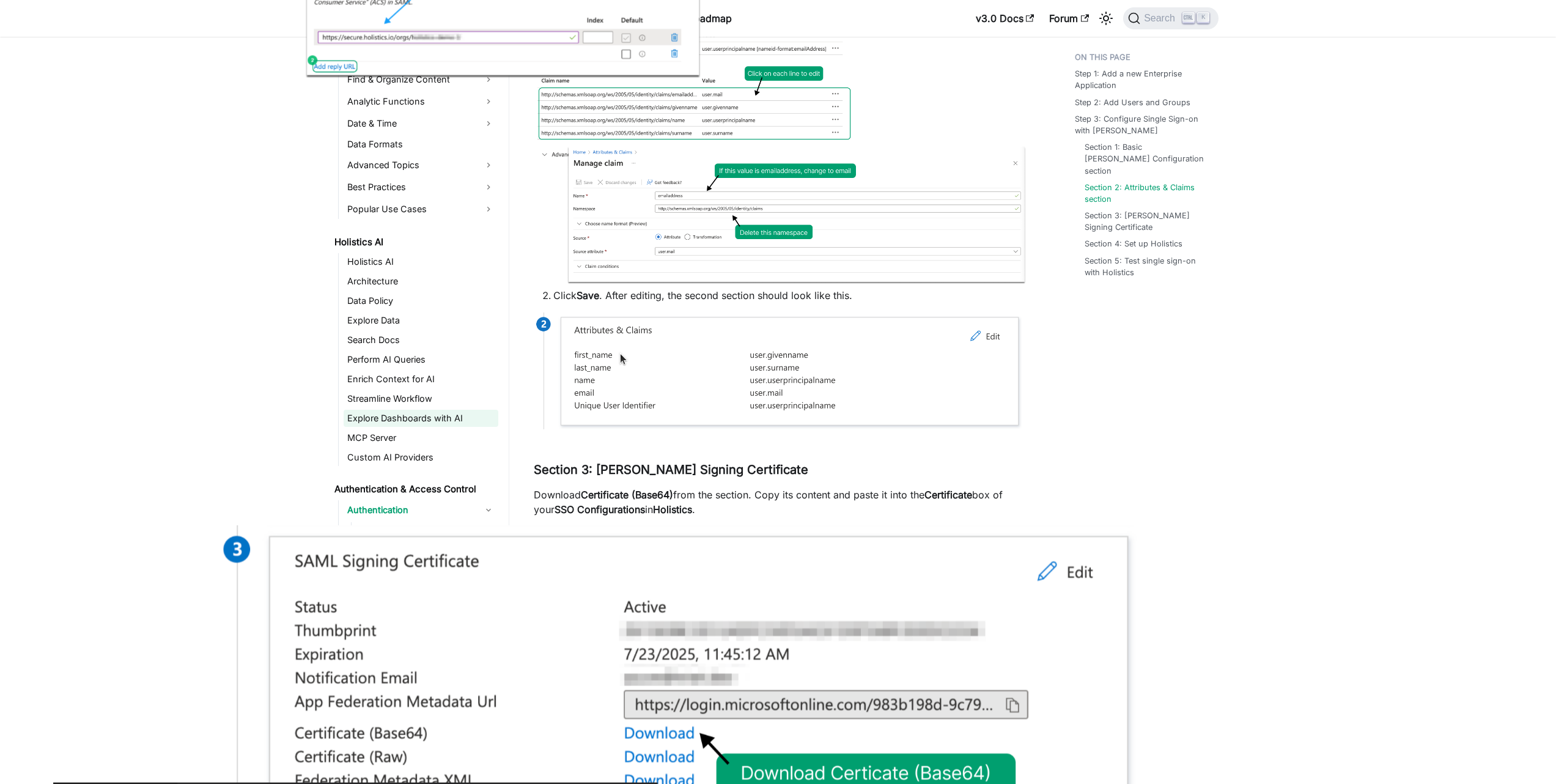
scroll to position [367, 0]
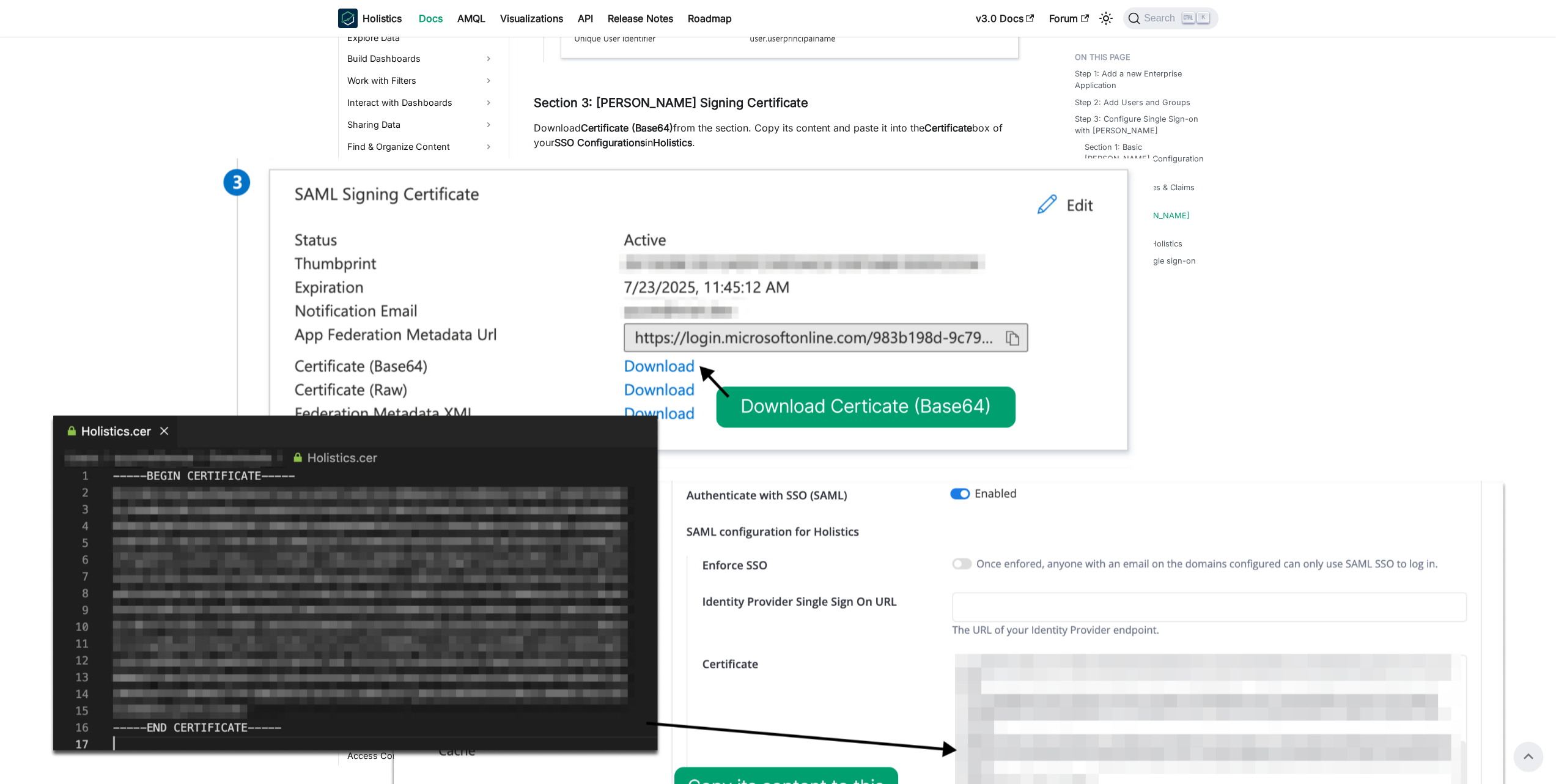
click at [713, 295] on img at bounding box center [778, 503] width 1458 height 690
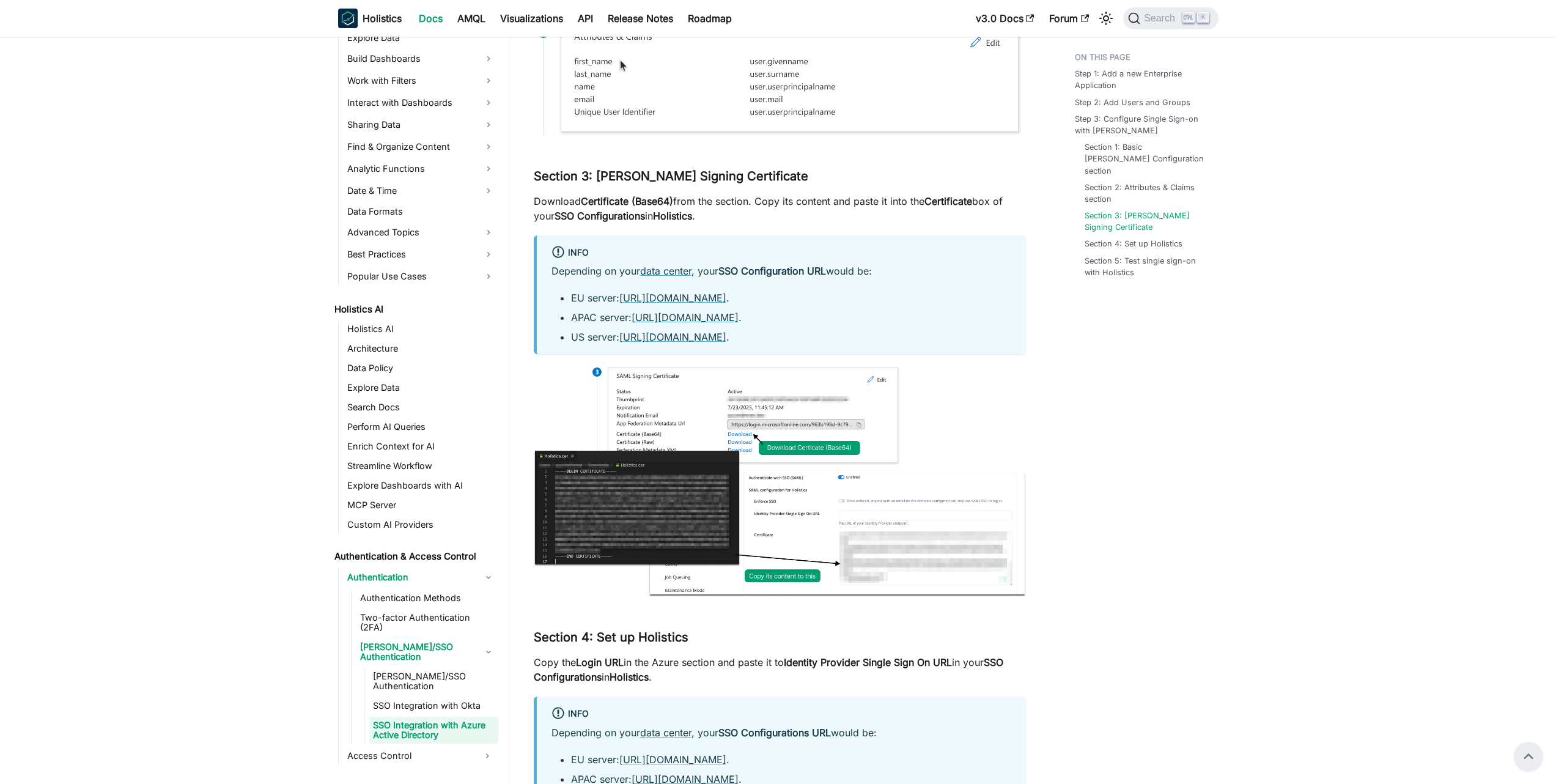
click at [713, 295] on div at bounding box center [778, 392] width 1556 height 784
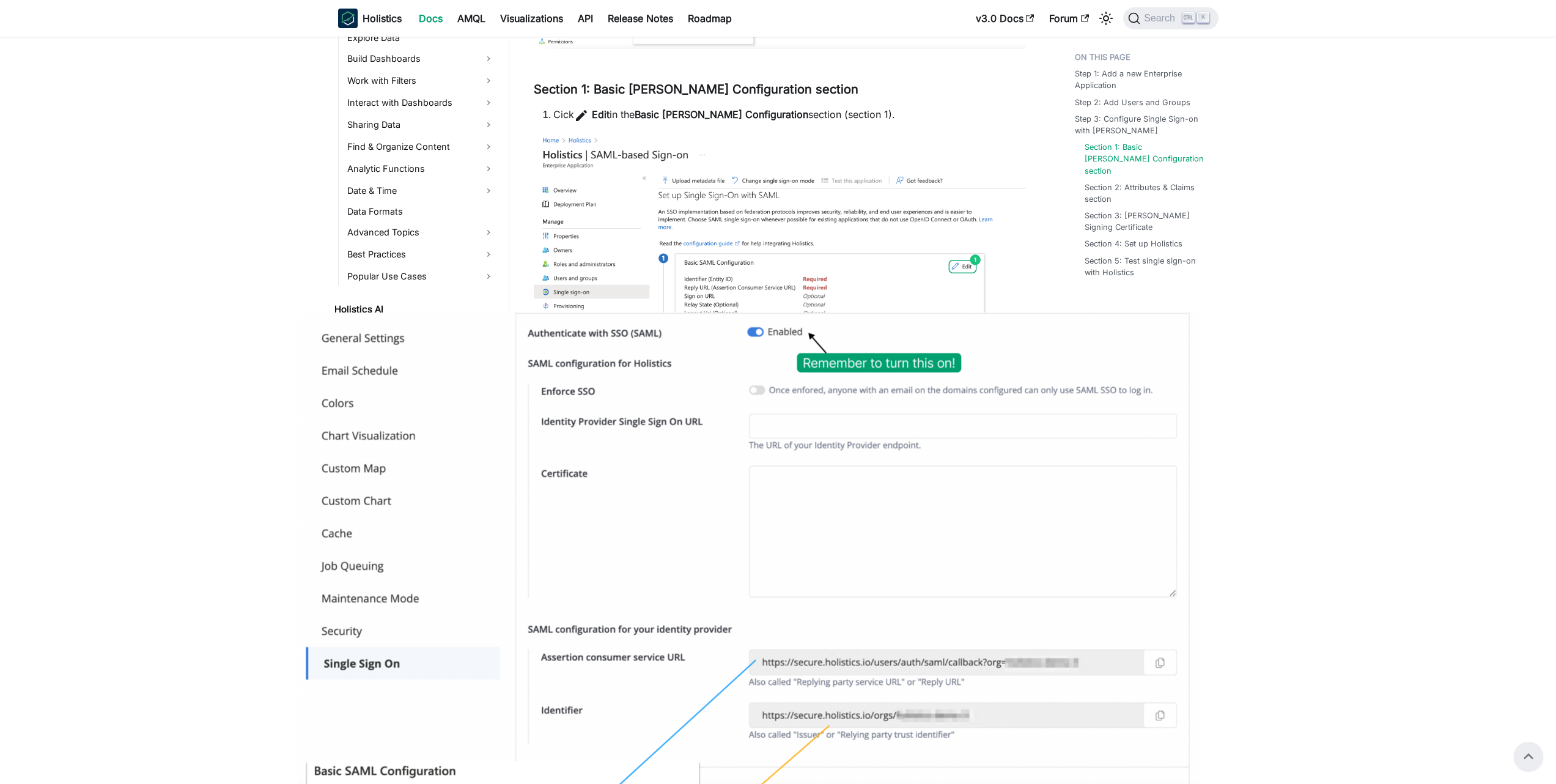
scroll to position [1247, 0]
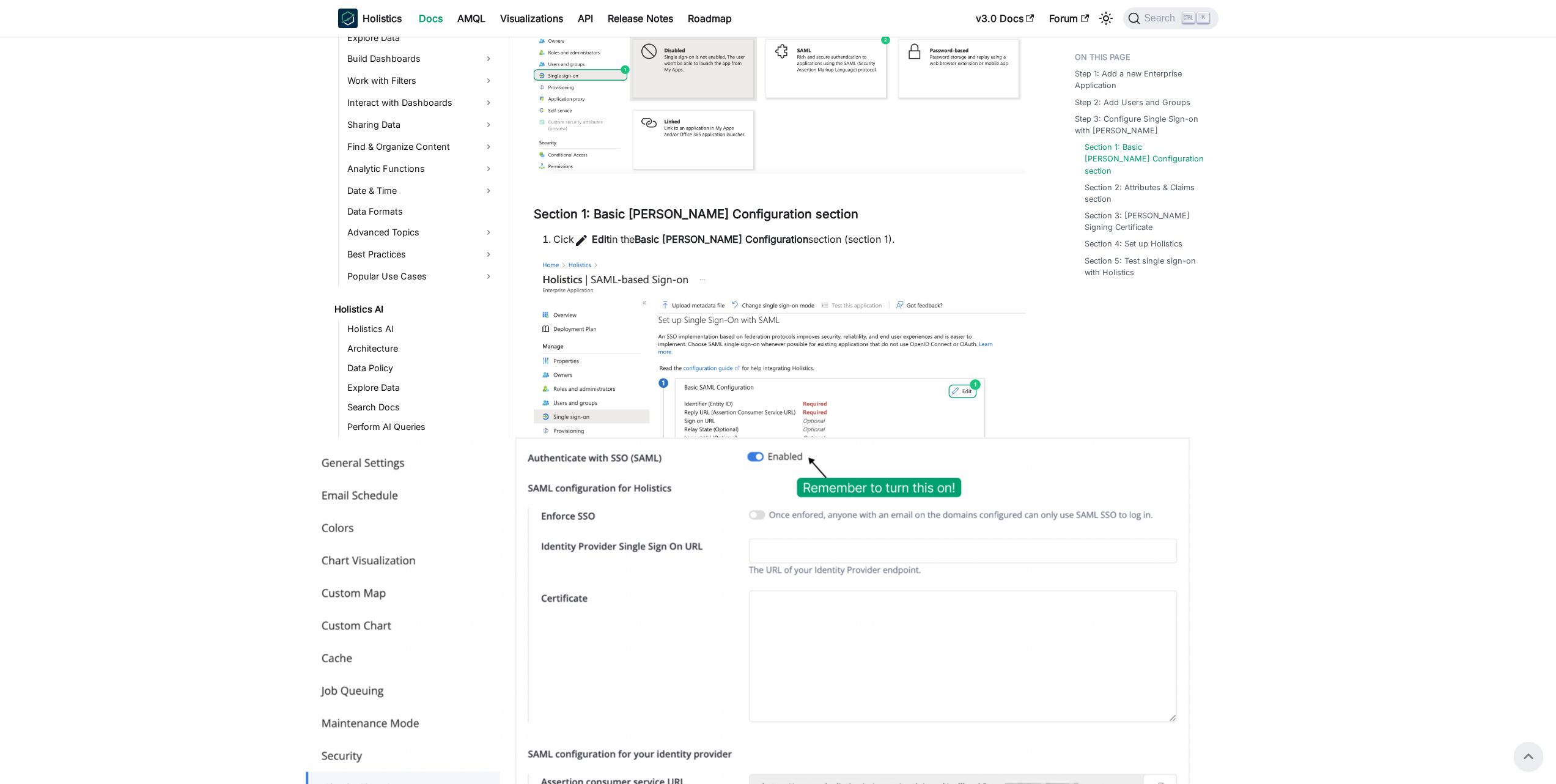
click at [796, 347] on img at bounding box center [780, 357] width 492 height 199
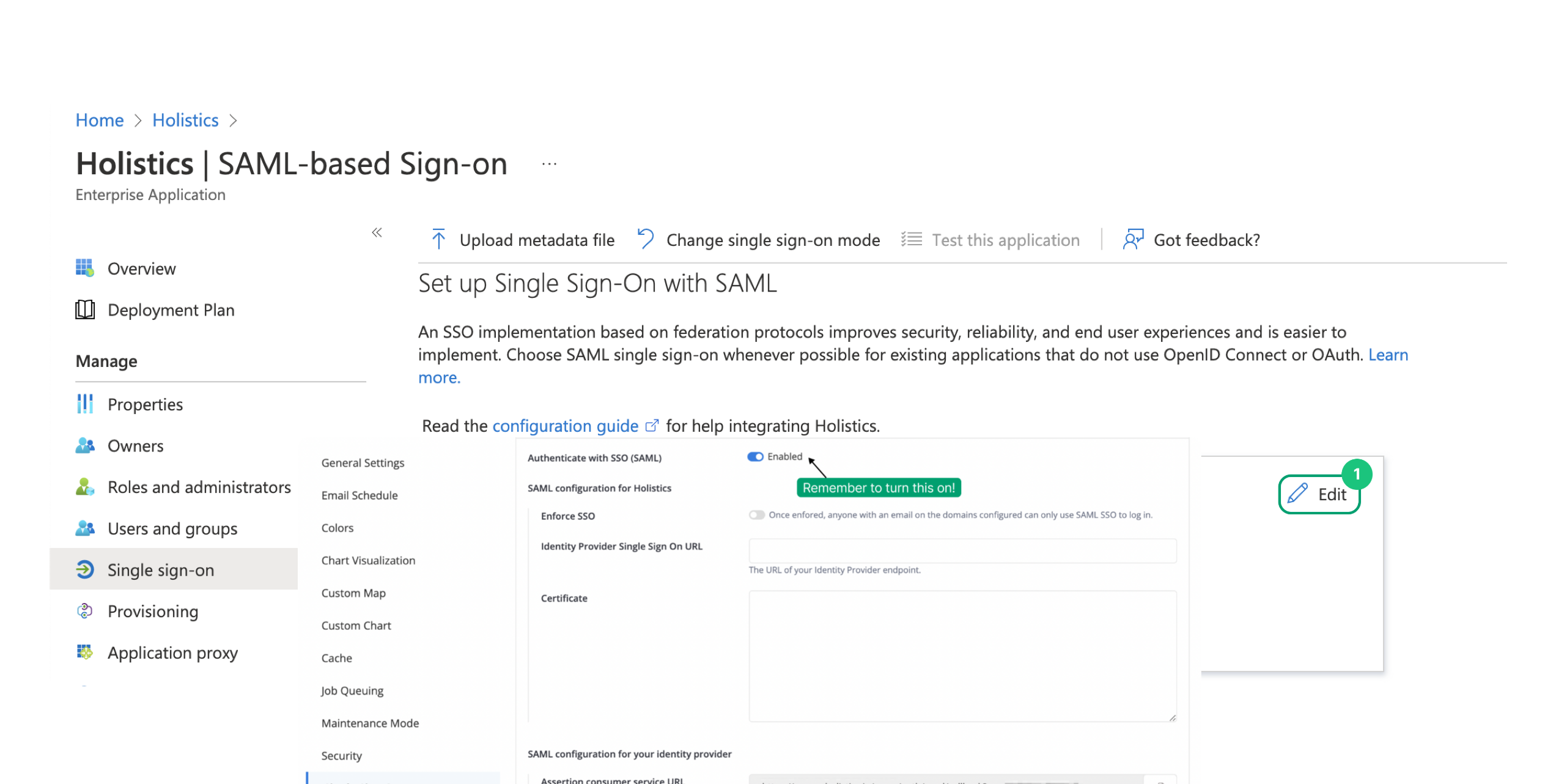
click at [796, 347] on img at bounding box center [778, 392] width 1458 height 588
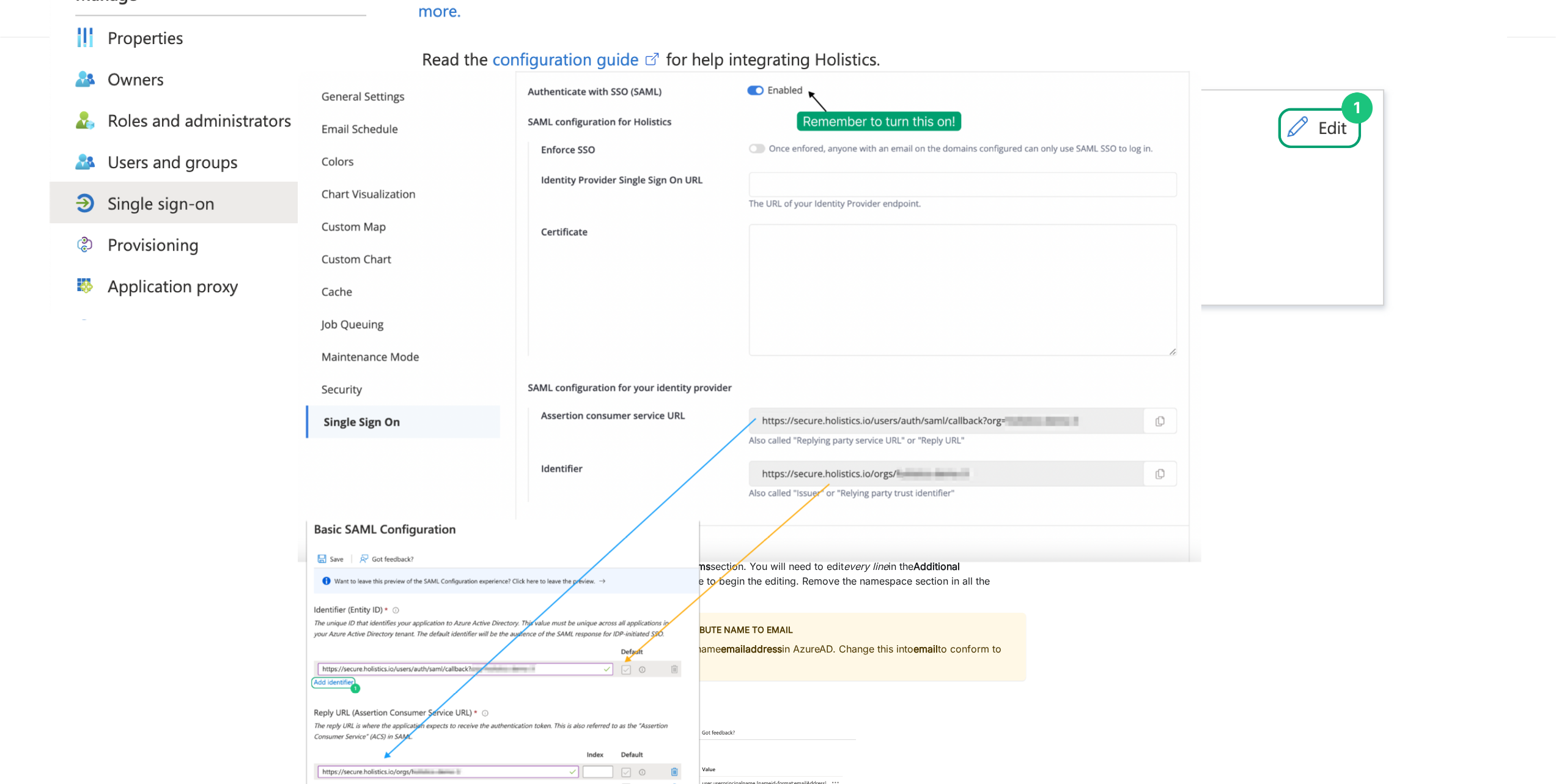
scroll to position [1613, 0]
click at [1441, 427] on main "Authentication & Access Control Authentication [PERSON_NAME]/SSO Authentication…" at bounding box center [1033, 421] width 1047 height 3996
drag, startPoint x: 1279, startPoint y: 93, endPoint x: 1265, endPoint y: 104, distance: 17.8
click at [1279, 94] on img at bounding box center [778, 25] width 1458 height 588
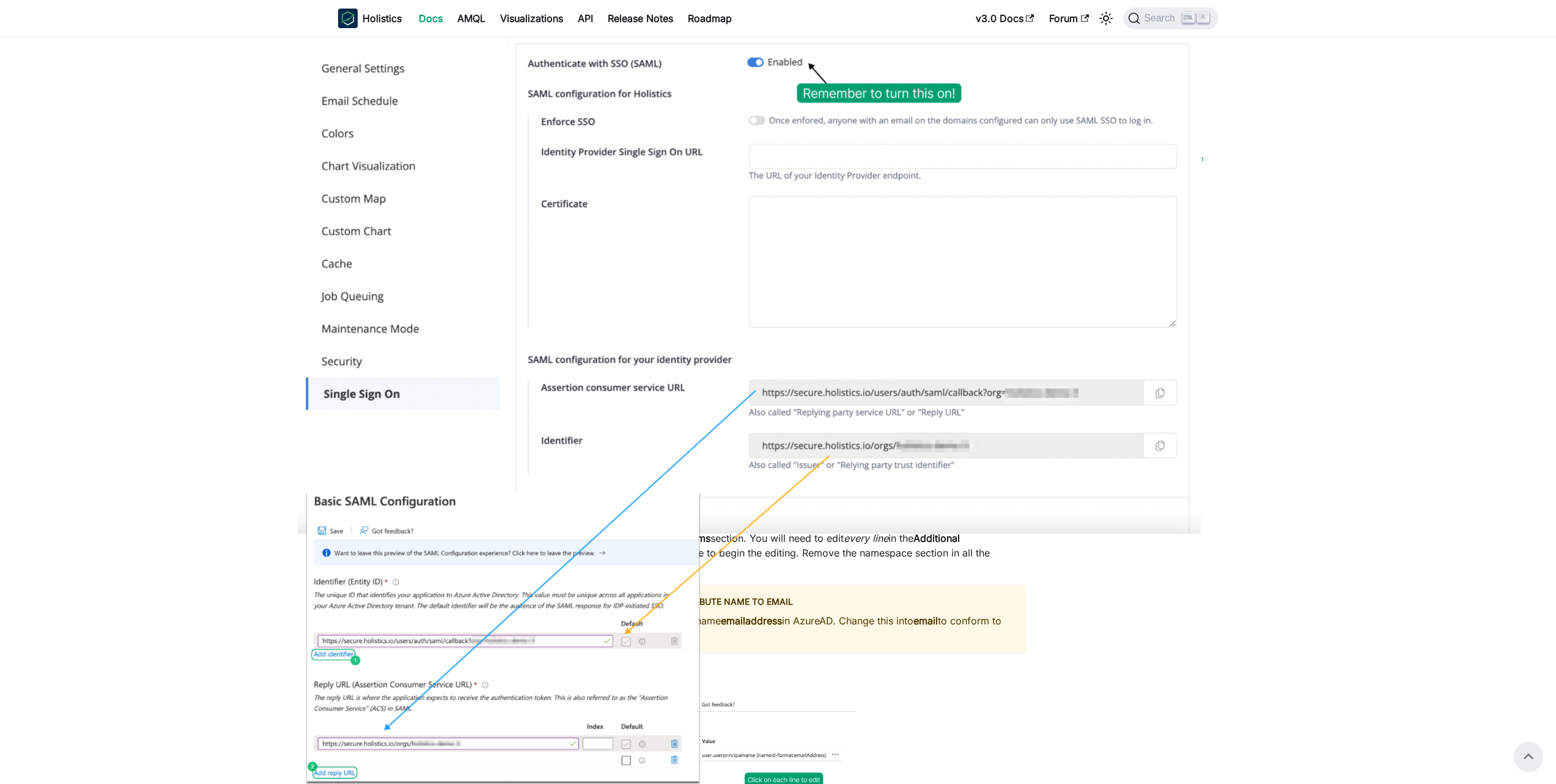
scroll to position [1613, 0]
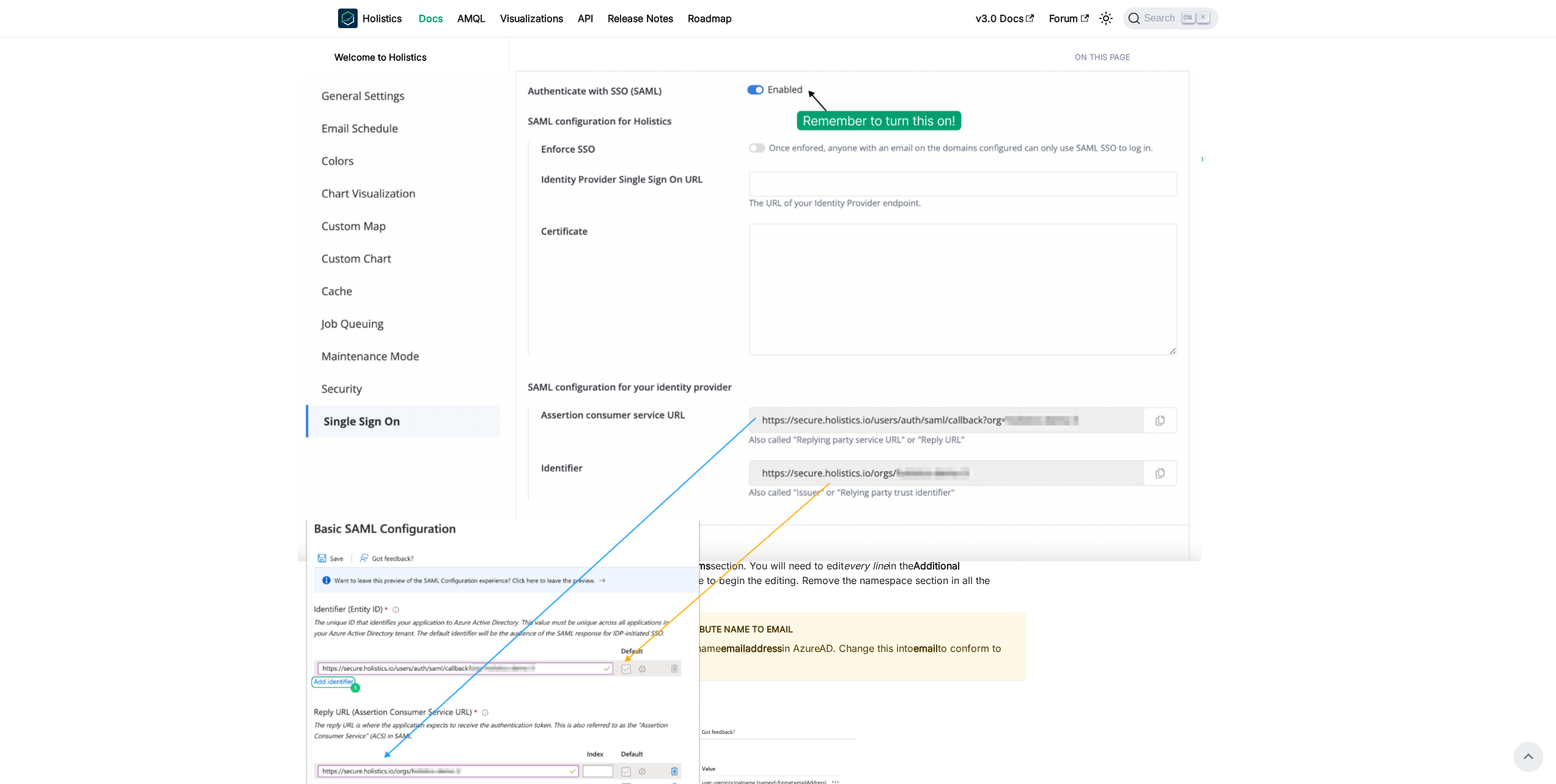
click at [155, 162] on aside "Welcome to Holistics Introduction Our Philosophy How Holistics Works Walkthroug…" at bounding box center [254, 403] width 509 height 4032
click at [434, 21] on link "Docs" at bounding box center [431, 18] width 38 height 20
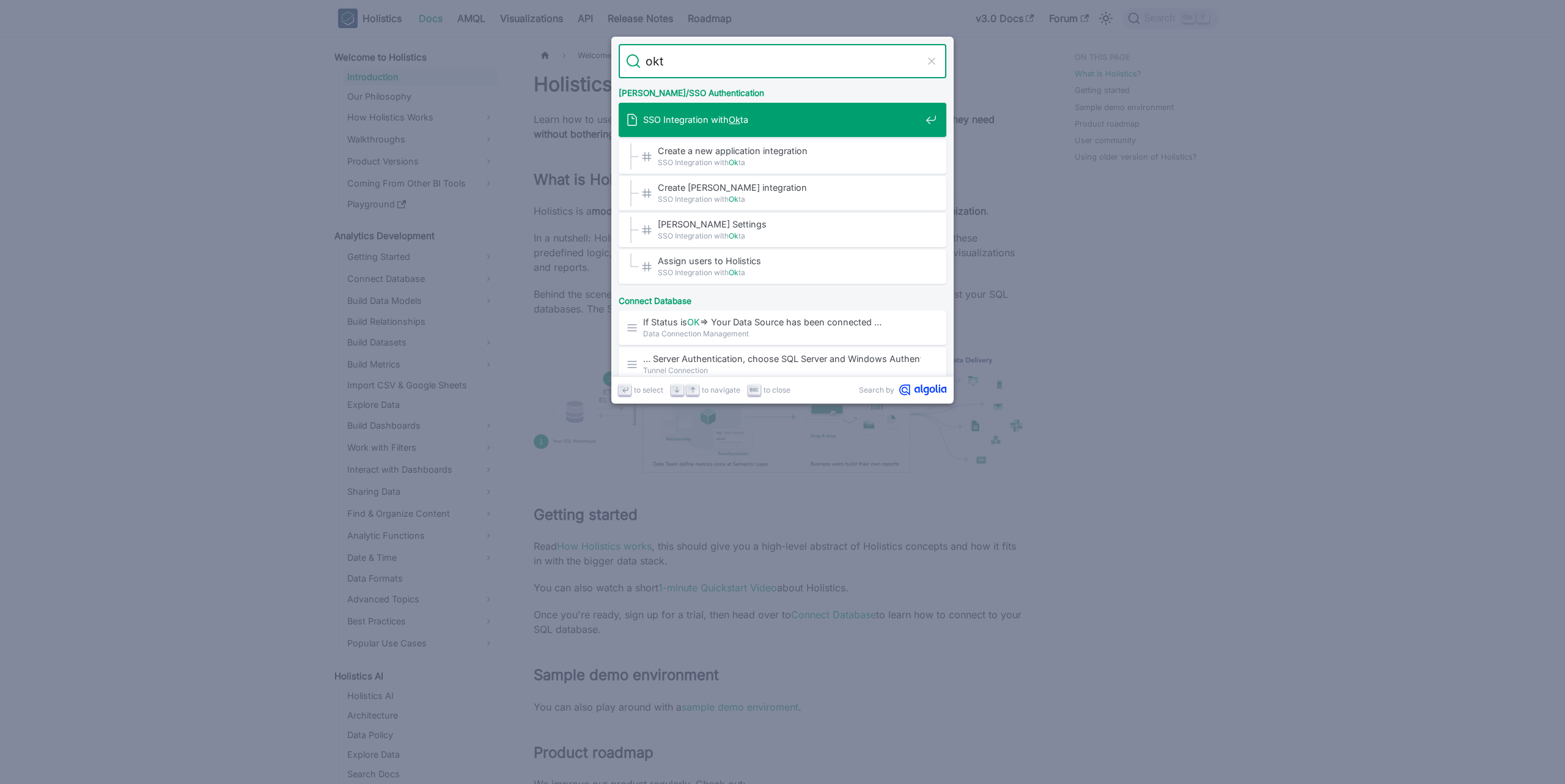
type input "okta"
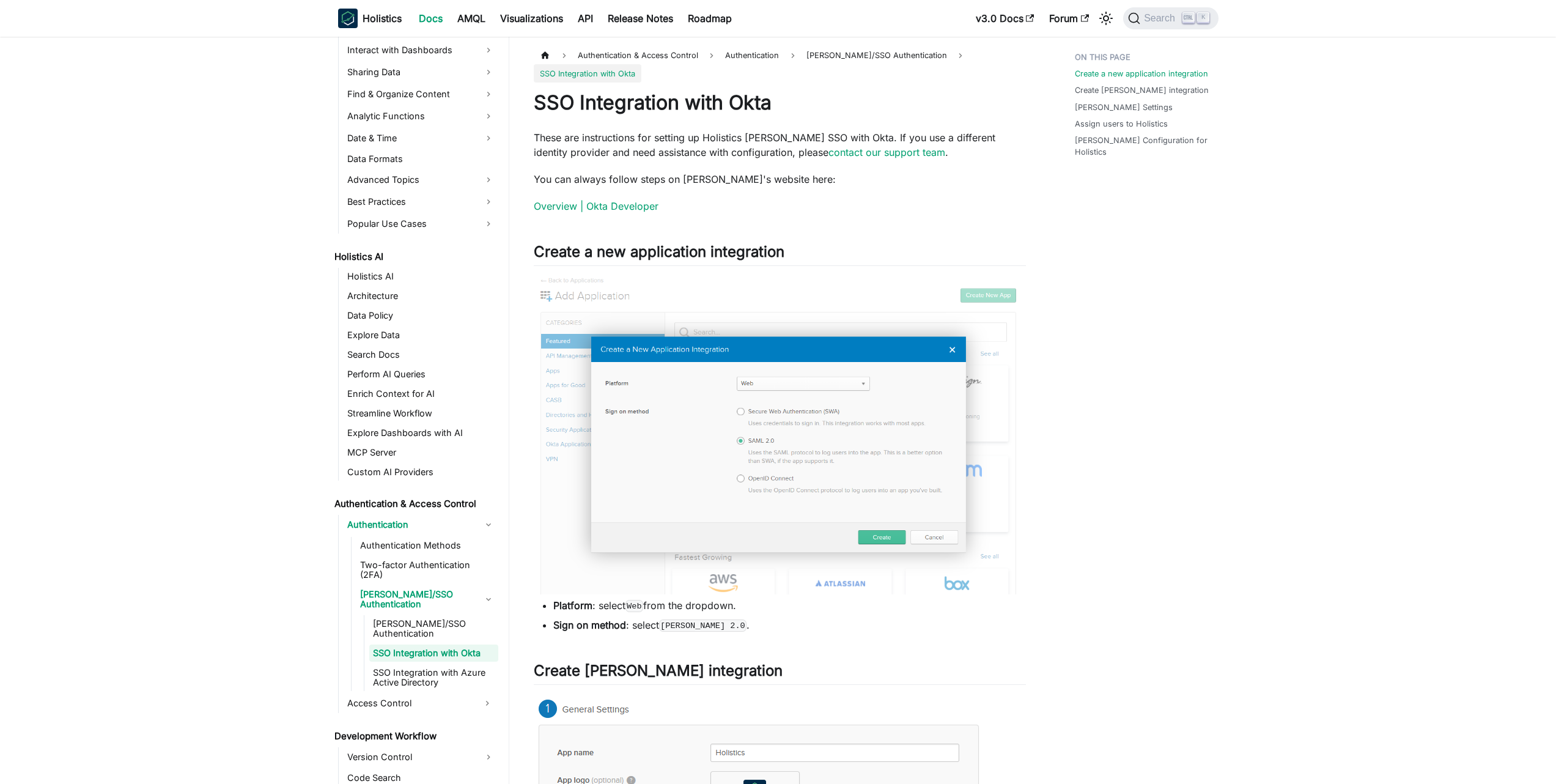
scroll to position [566, 0]
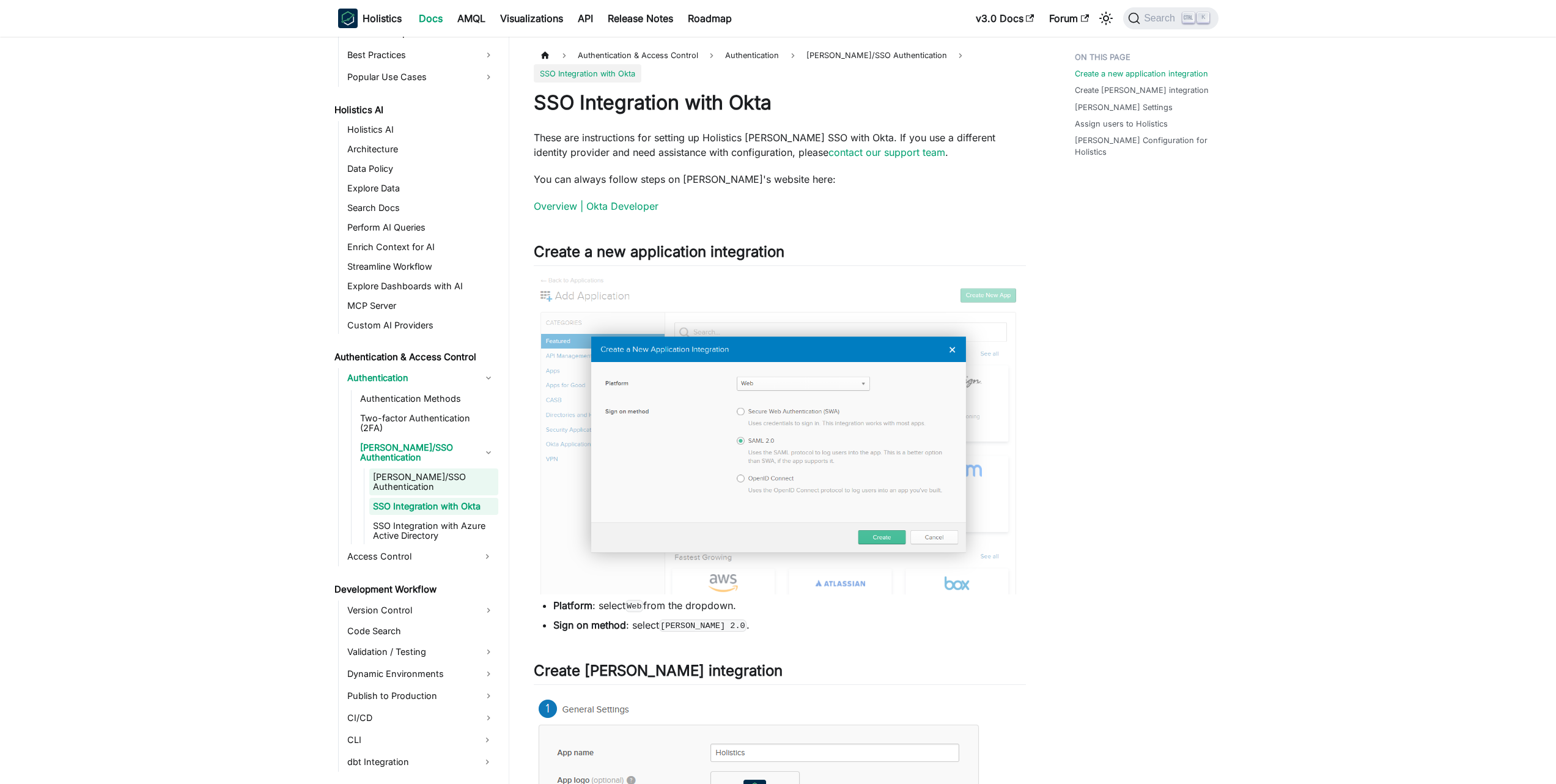
click at [438, 468] on link "[PERSON_NAME]/SSO Authentication" at bounding box center [434, 482] width 129 height 27
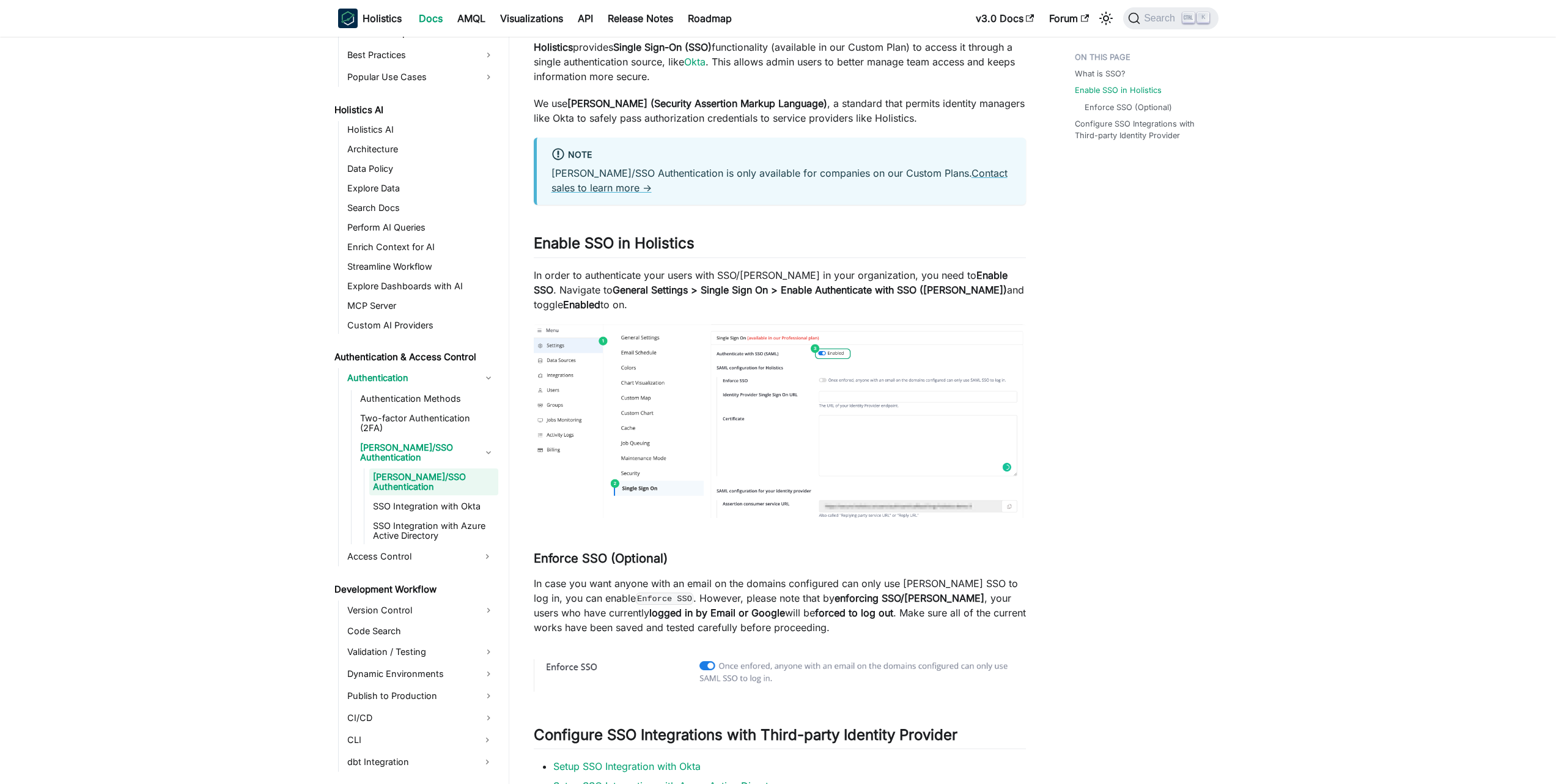
scroll to position [109, 0]
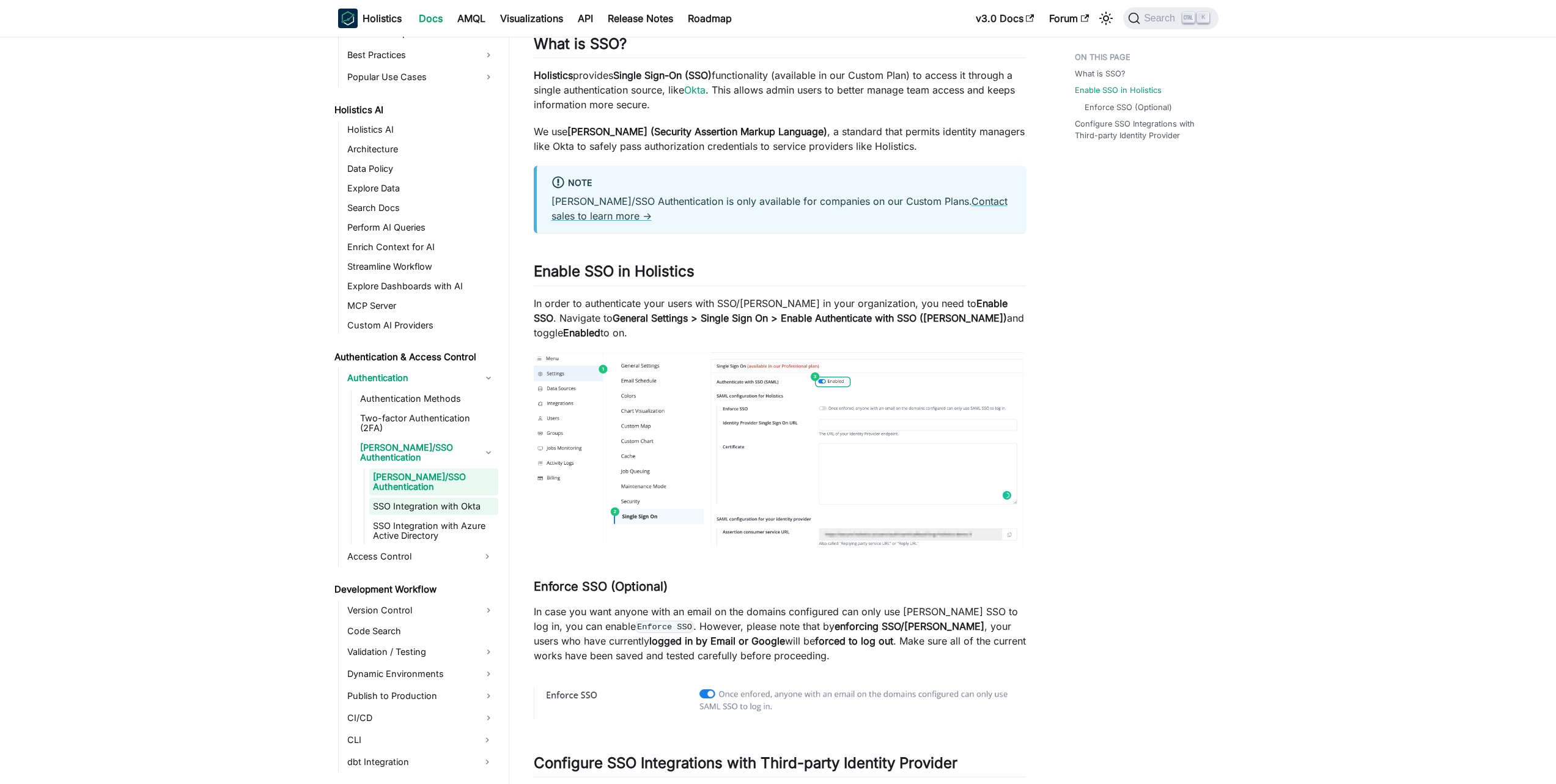
click at [400, 498] on link "SSO Integration with Okta" at bounding box center [434, 506] width 129 height 17
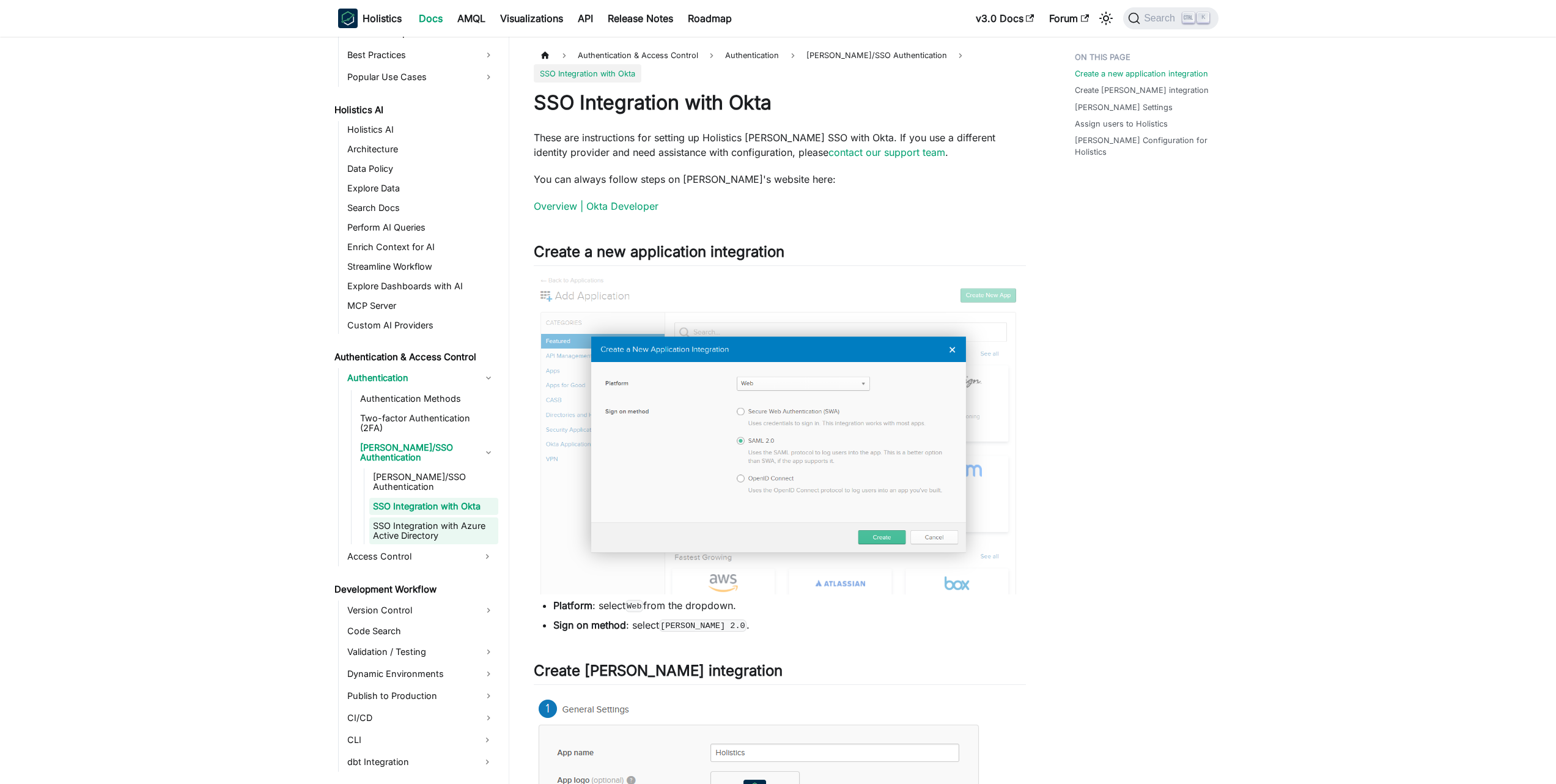
click at [413, 517] on link "SSO Integration with Azure Active Directory" at bounding box center [434, 530] width 129 height 27
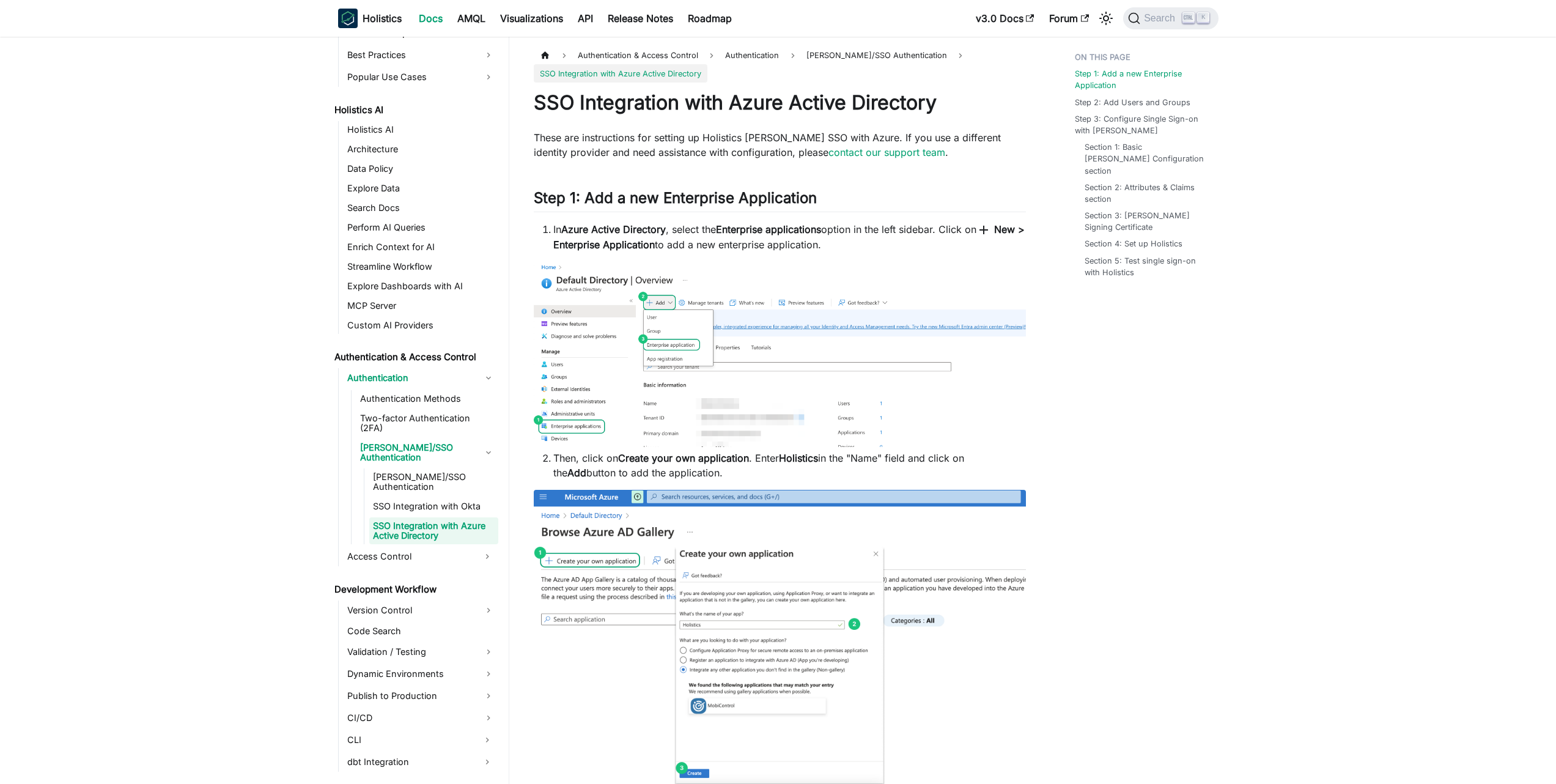
scroll to position [73, 0]
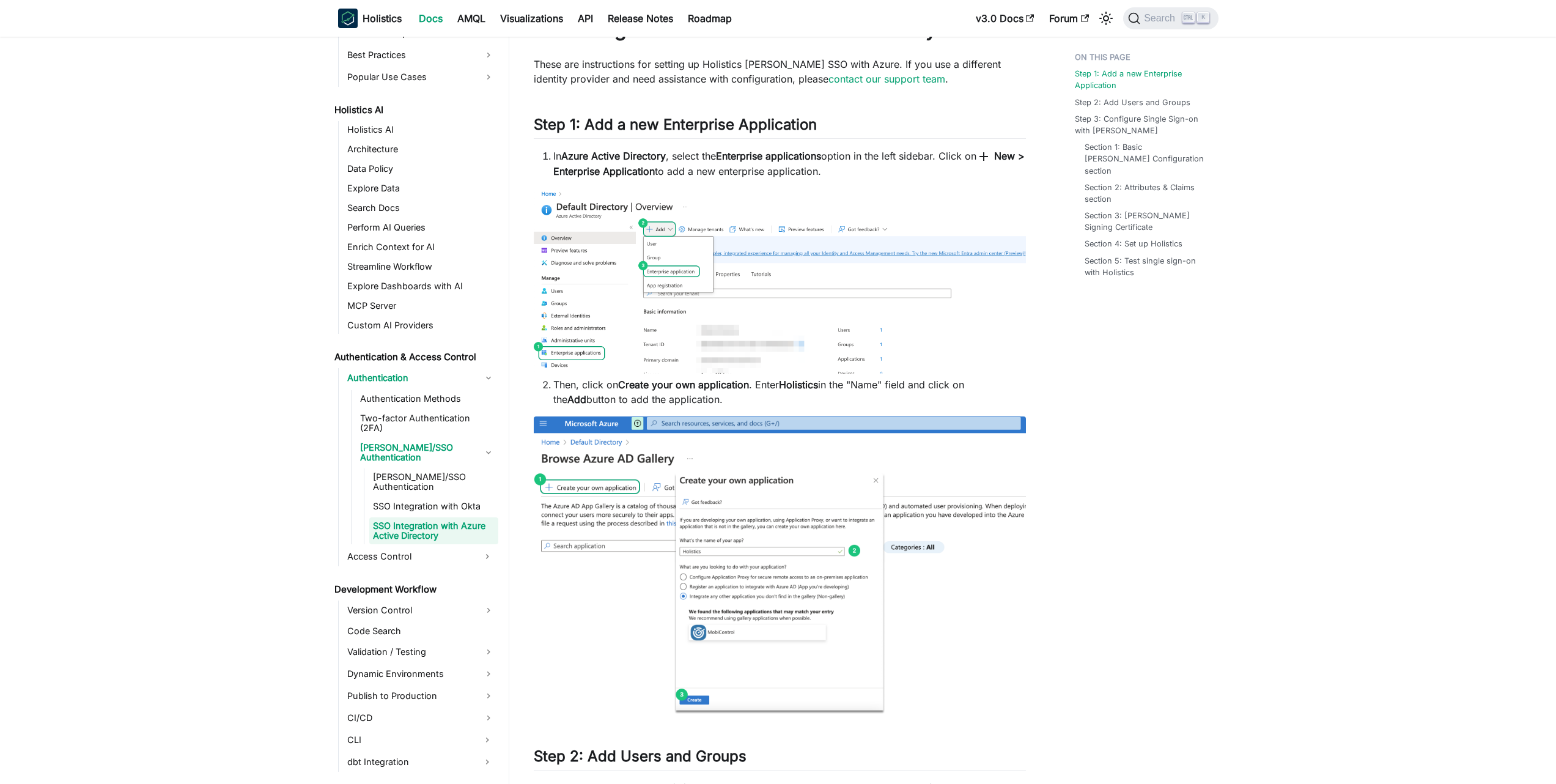
click at [418, 488] on ul "[PERSON_NAME]/SSO Authentication SSO Integration with Okta SSO Integration with…" at bounding box center [431, 506] width 134 height 76
click at [417, 498] on link "SSO Integration with Okta" at bounding box center [434, 506] width 129 height 17
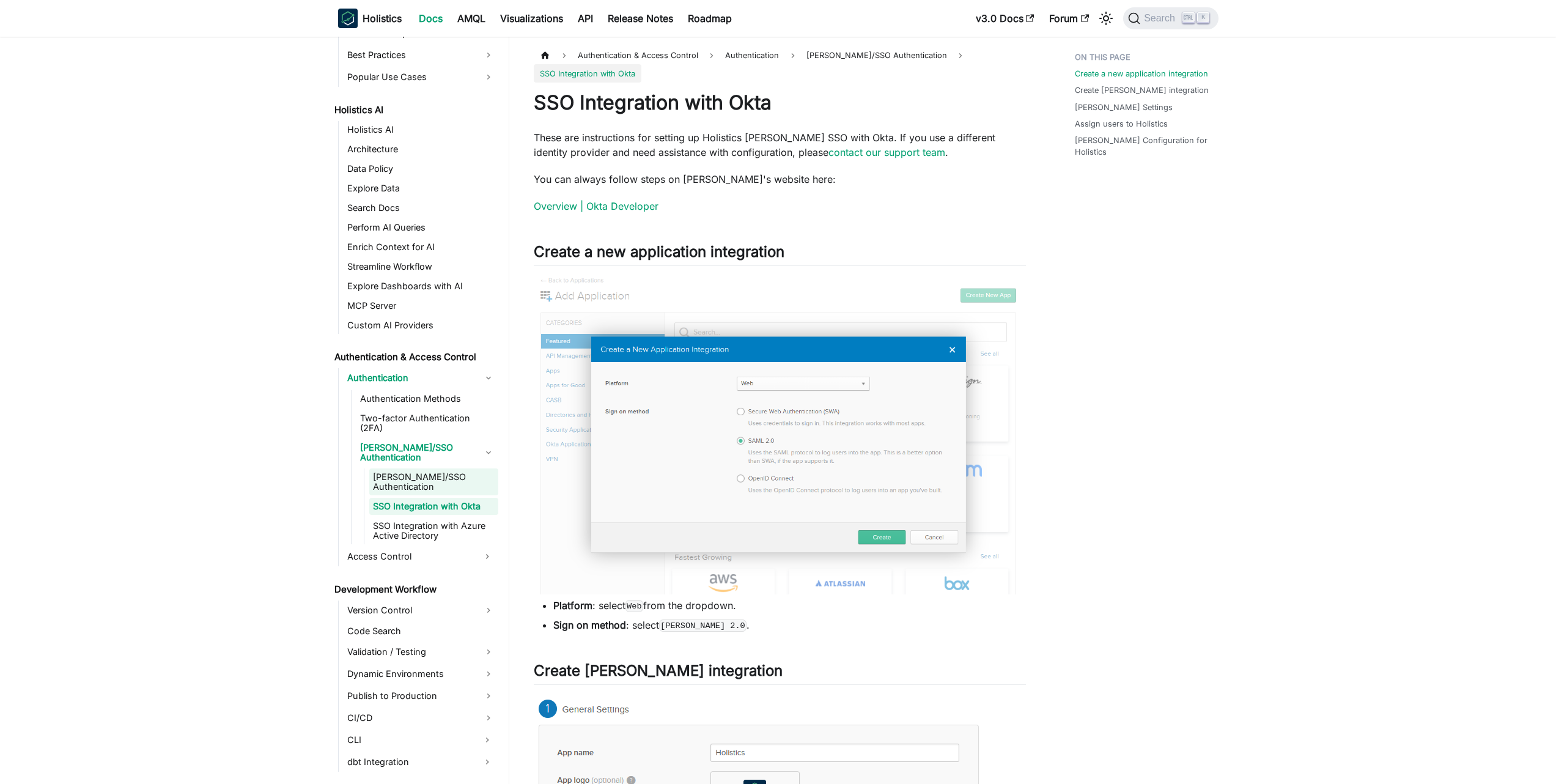
click at [405, 468] on link "[PERSON_NAME]/SSO Authentication" at bounding box center [434, 482] width 129 height 27
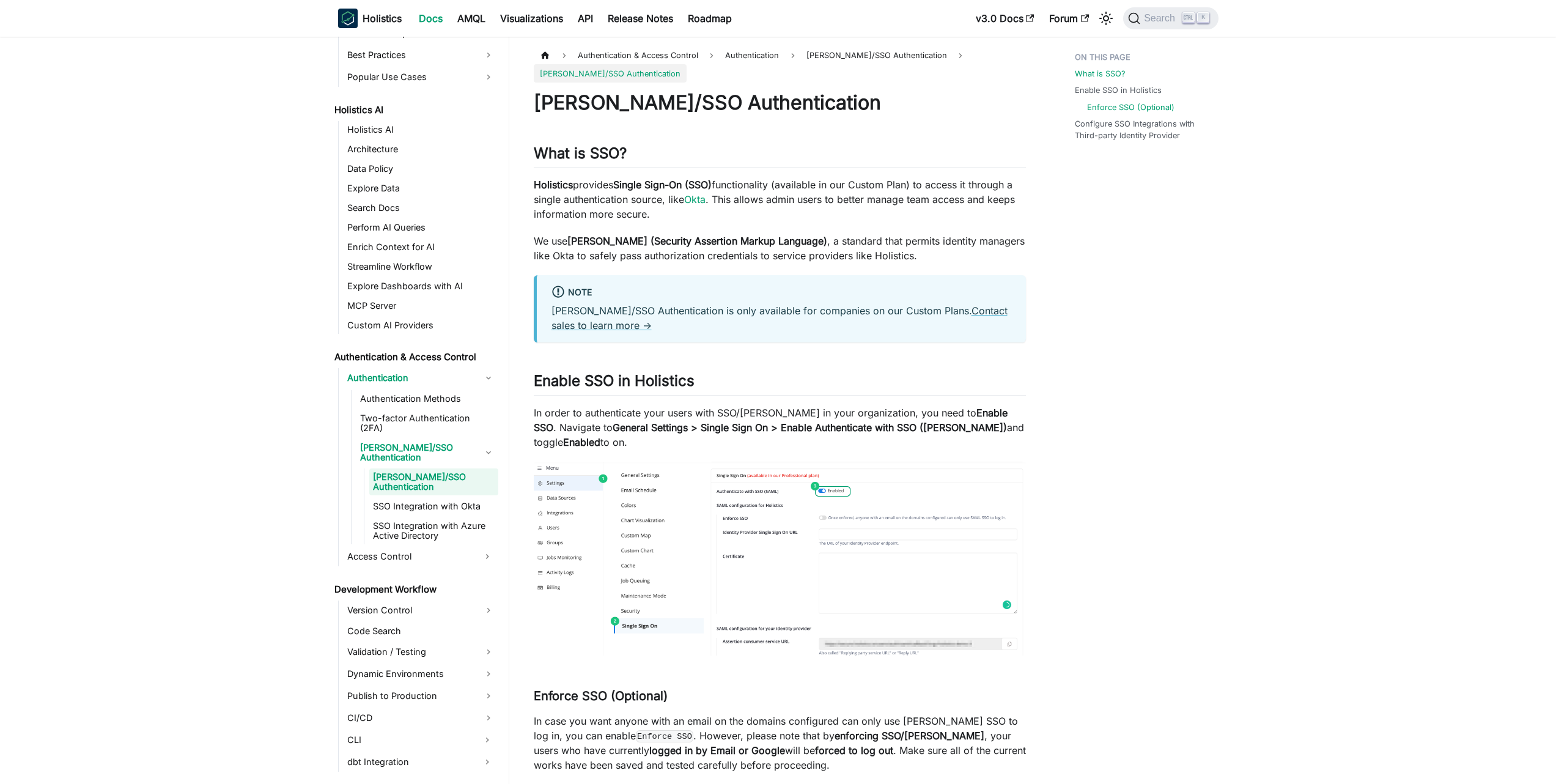
click at [1119, 106] on link "Enforce SSO (Optional)" at bounding box center [1130, 107] width 88 height 12
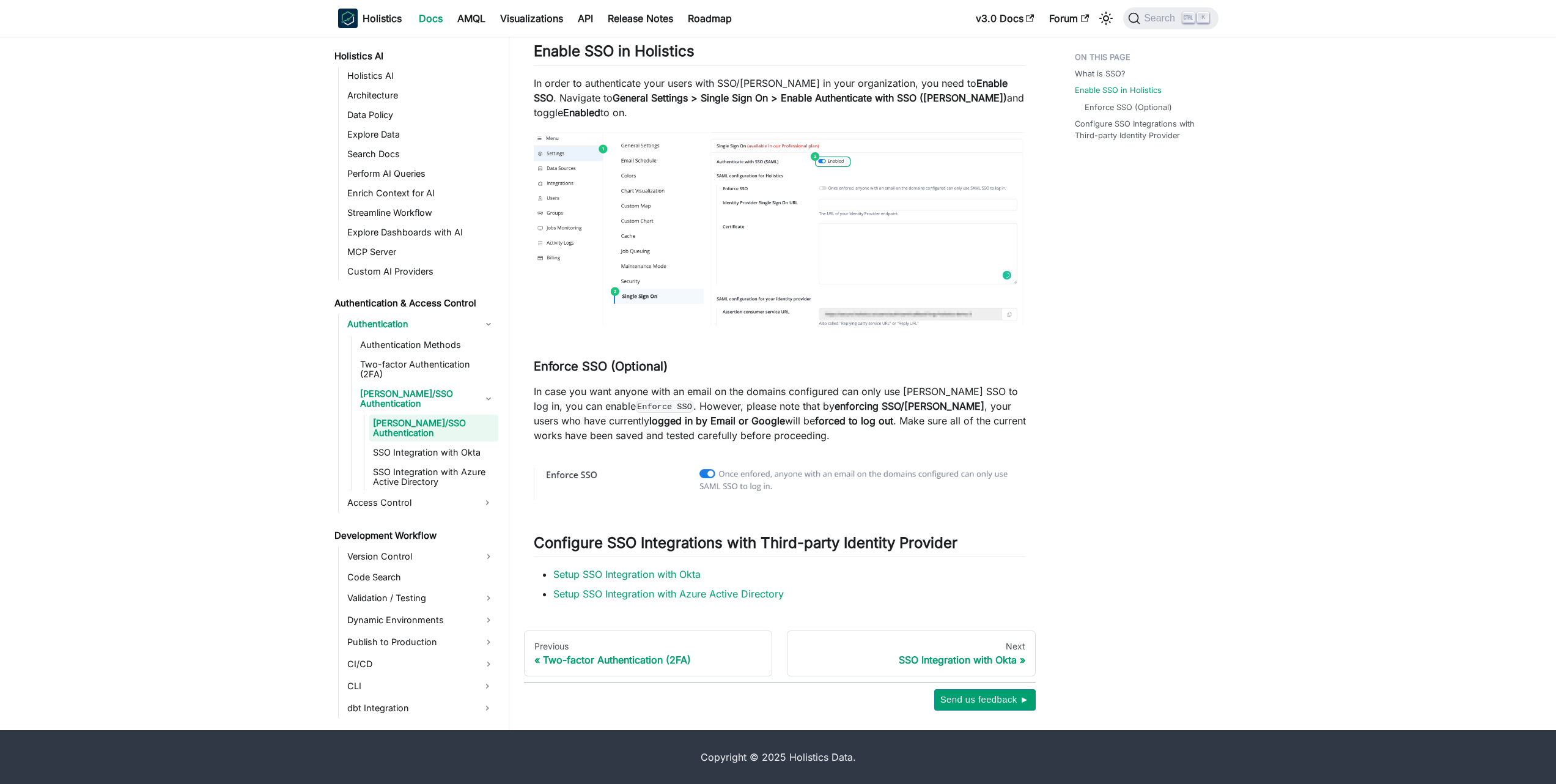
click at [817, 422] on strong "forced to log out" at bounding box center [854, 420] width 78 height 12
drag, startPoint x: 817, startPoint y: 422, endPoint x: 646, endPoint y: 422, distance: 171.0
click at [646, 422] on p "In case you want anyone with an email on the domains configured can only use [P…" at bounding box center [780, 413] width 492 height 59
